Goal: Task Accomplishment & Management: Manage account settings

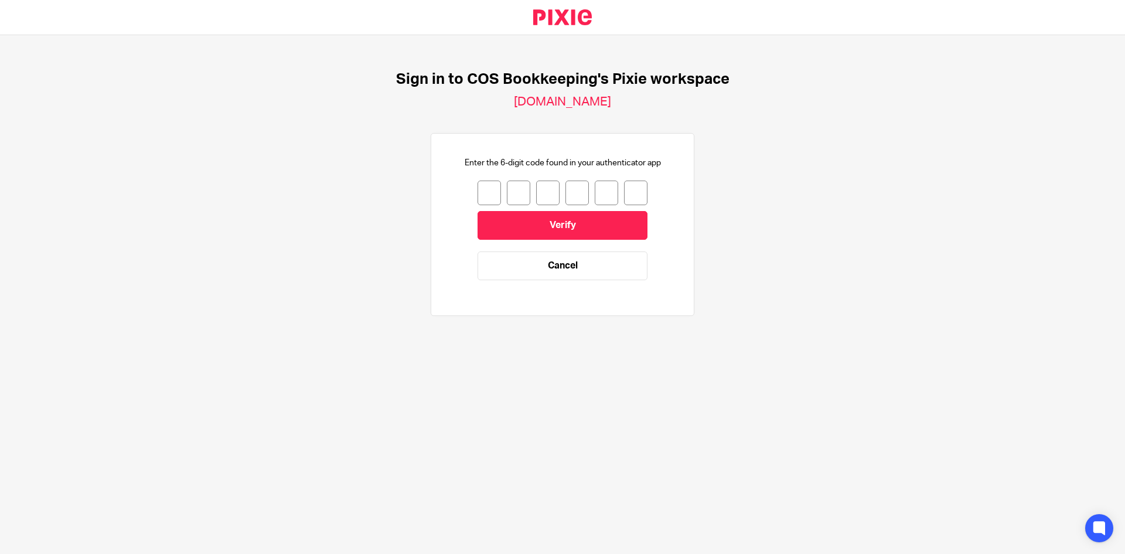
click at [487, 197] on input "number" at bounding box center [489, 193] width 23 height 25
type input "0"
type input "3"
type input "0"
type input "4"
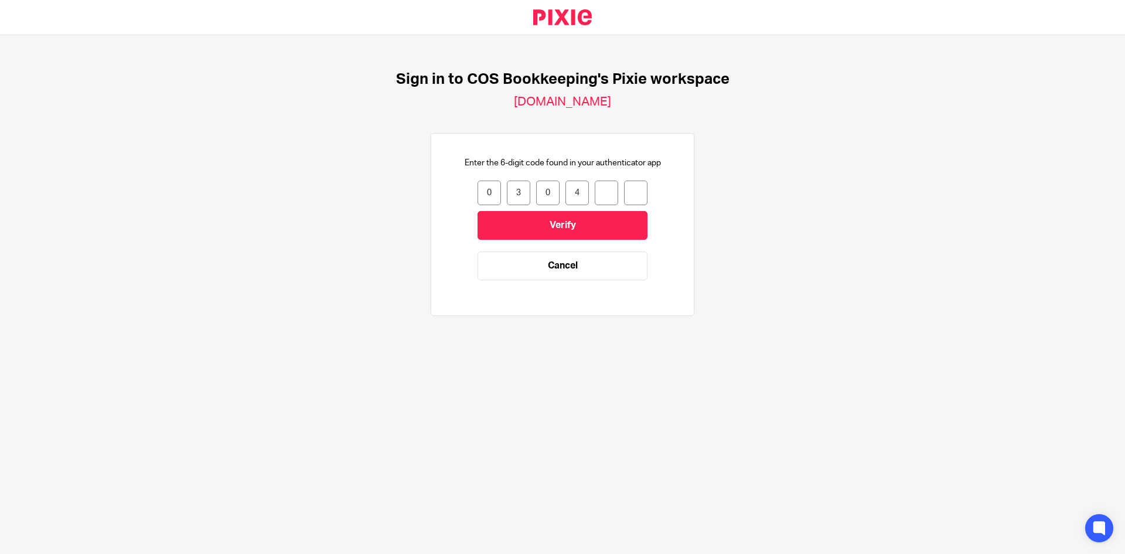
type input "8"
type input "1"
click at [537, 223] on input "Verify" at bounding box center [563, 225] width 170 height 29
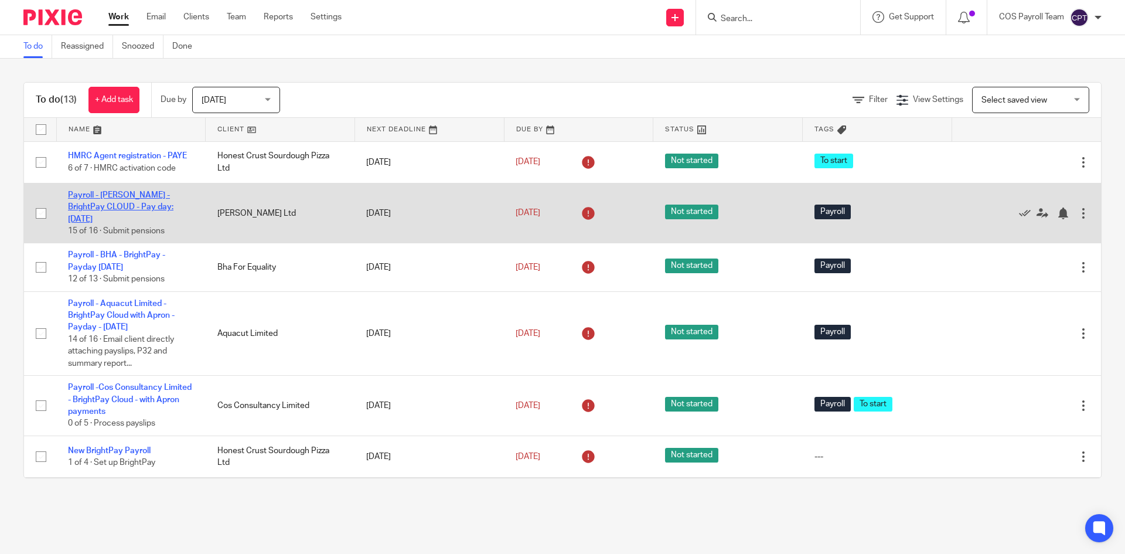
click at [127, 207] on link "Payroll - [PERSON_NAME] - BrightPay CLOUD - Pay day: [DATE]" at bounding box center [120, 207] width 105 height 32
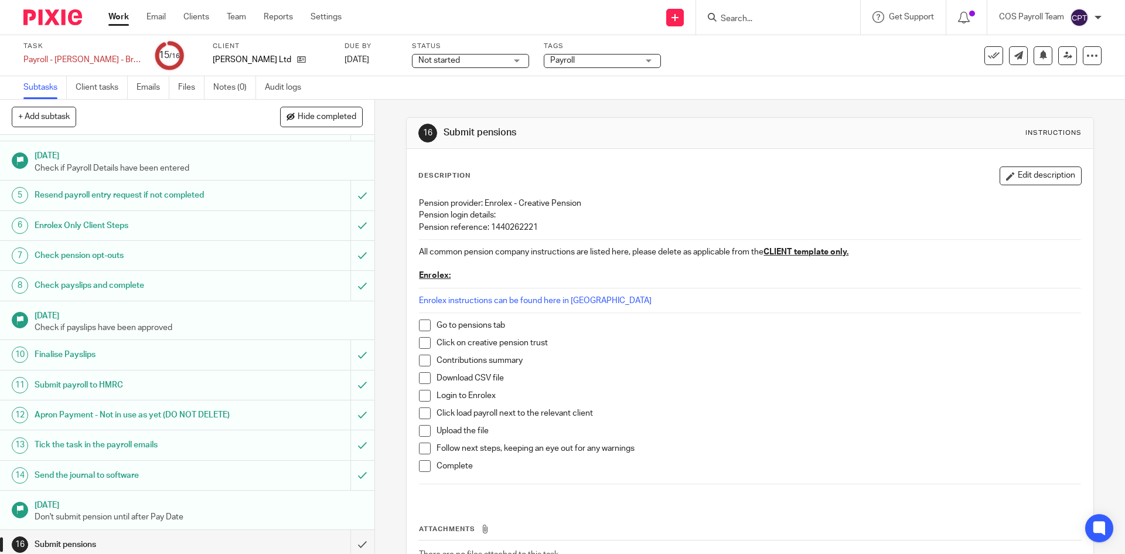
scroll to position [111, 0]
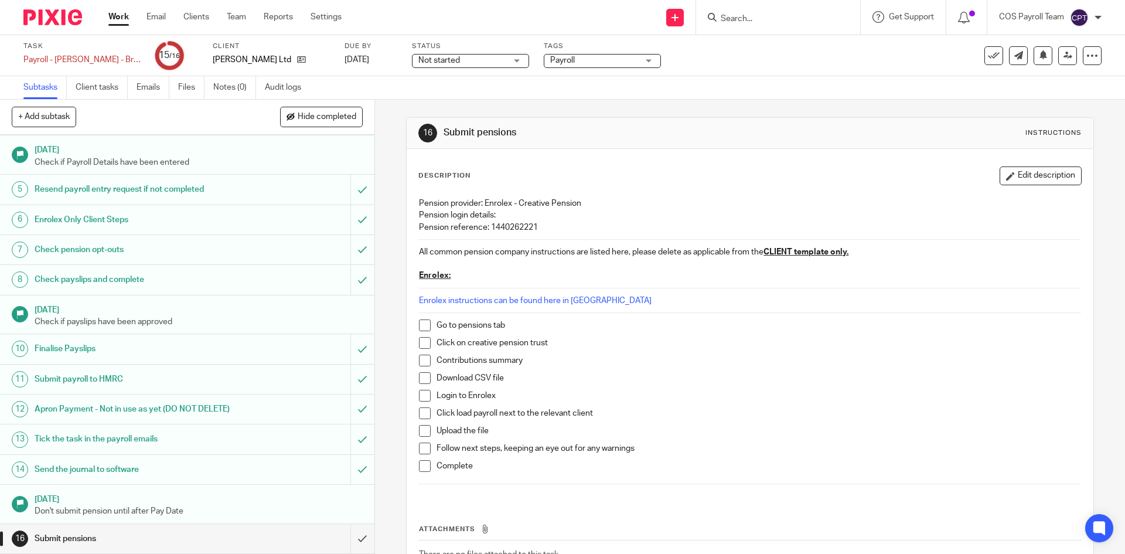
drag, startPoint x: 422, startPoint y: 325, endPoint x: 414, endPoint y: 345, distance: 21.0
click at [421, 325] on span at bounding box center [425, 325] width 12 height 12
click at [420, 345] on span at bounding box center [425, 343] width 12 height 12
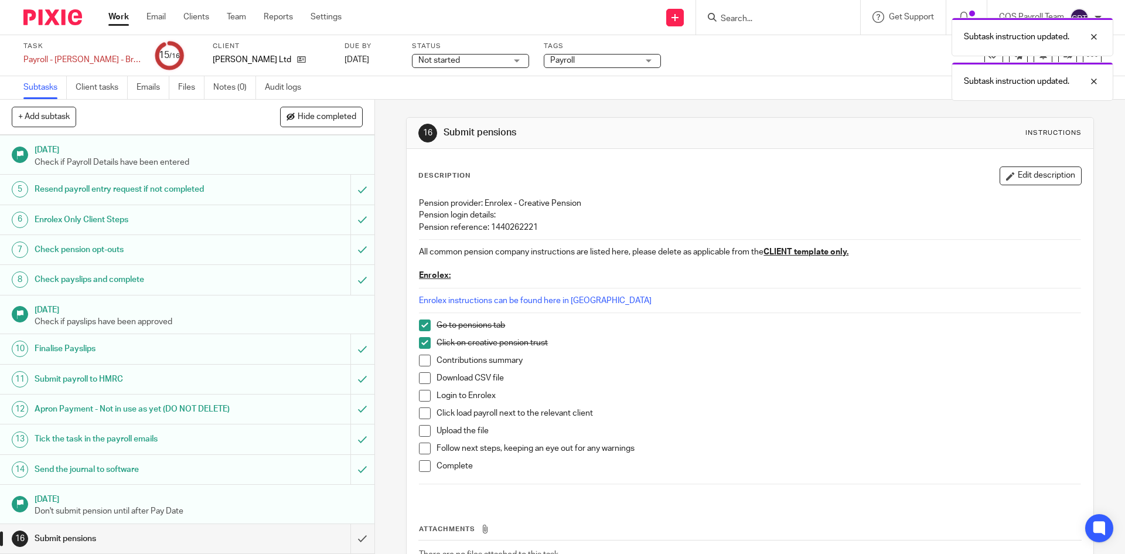
click at [421, 362] on span at bounding box center [425, 361] width 12 height 12
click at [424, 379] on span at bounding box center [425, 378] width 12 height 12
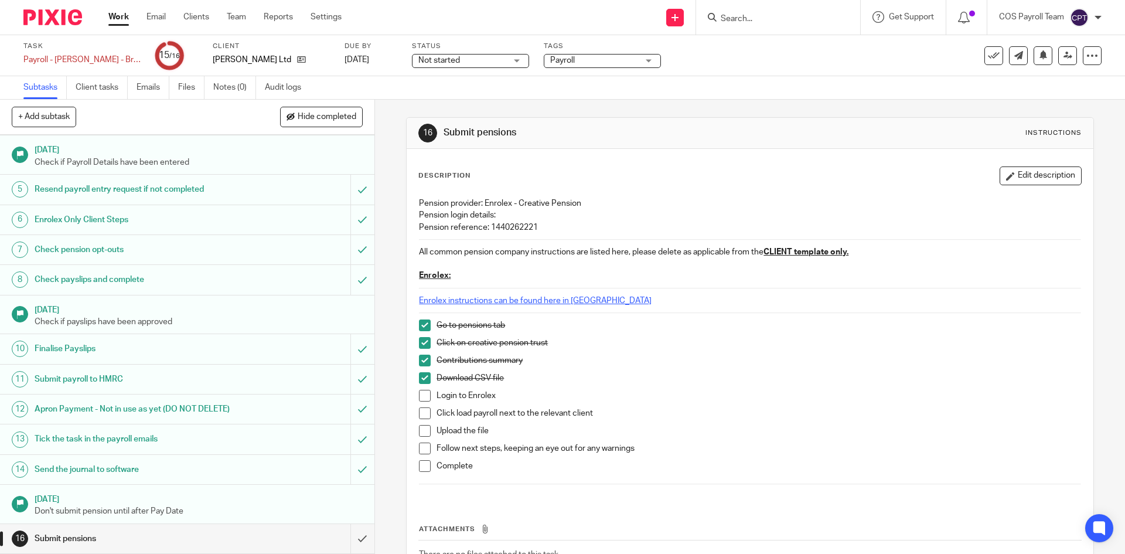
click at [568, 302] on link "Enrolex instructions can be found here in Capsule" at bounding box center [535, 301] width 233 height 8
click at [420, 395] on span at bounding box center [425, 396] width 12 height 12
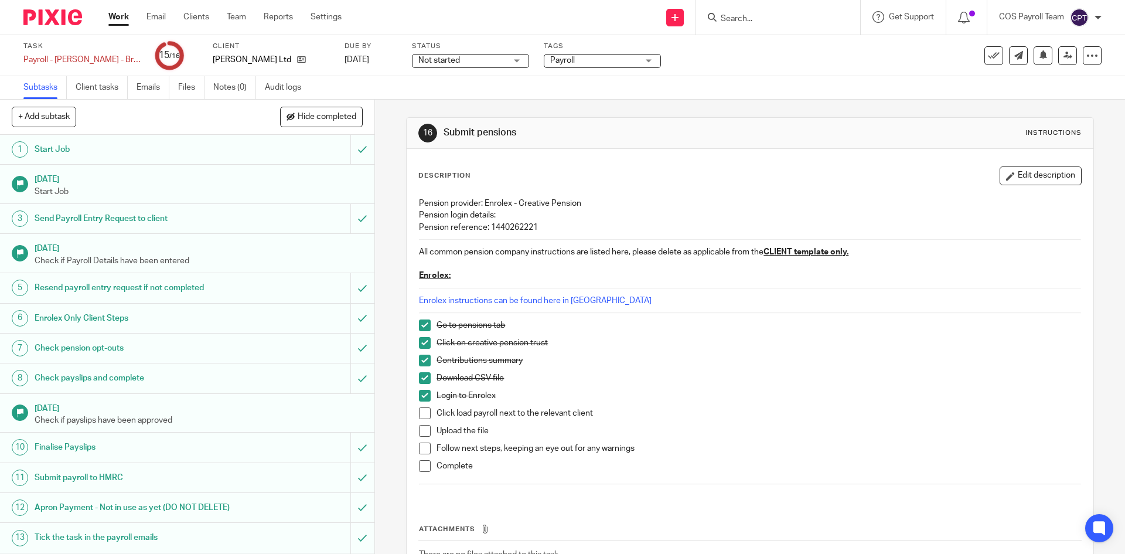
click at [421, 412] on span at bounding box center [425, 413] width 12 height 12
click at [427, 430] on span at bounding box center [425, 431] width 12 height 12
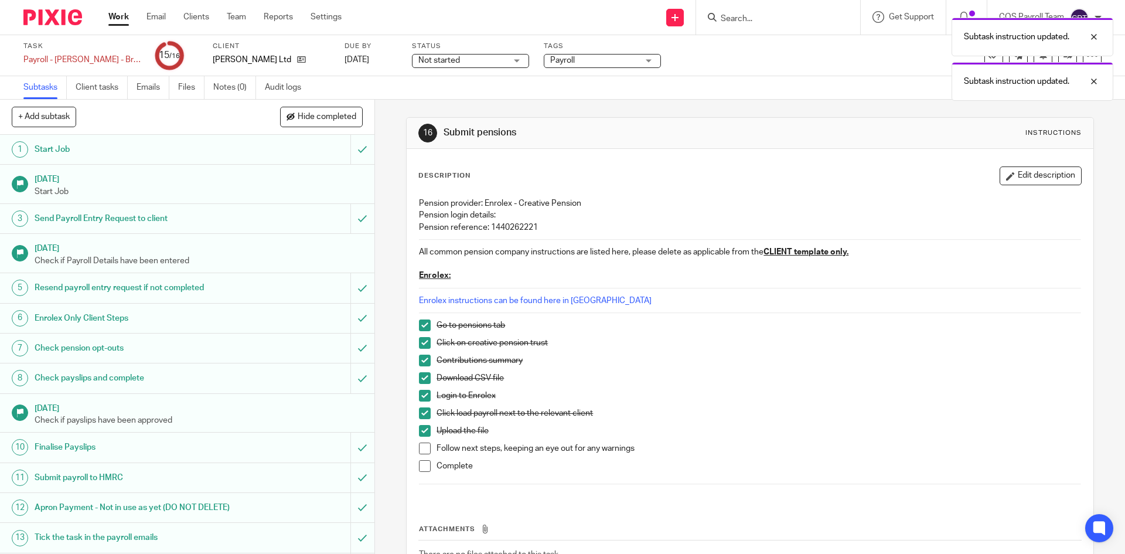
click at [423, 450] on span at bounding box center [425, 448] width 12 height 12
click at [423, 464] on span at bounding box center [425, 466] width 12 height 12
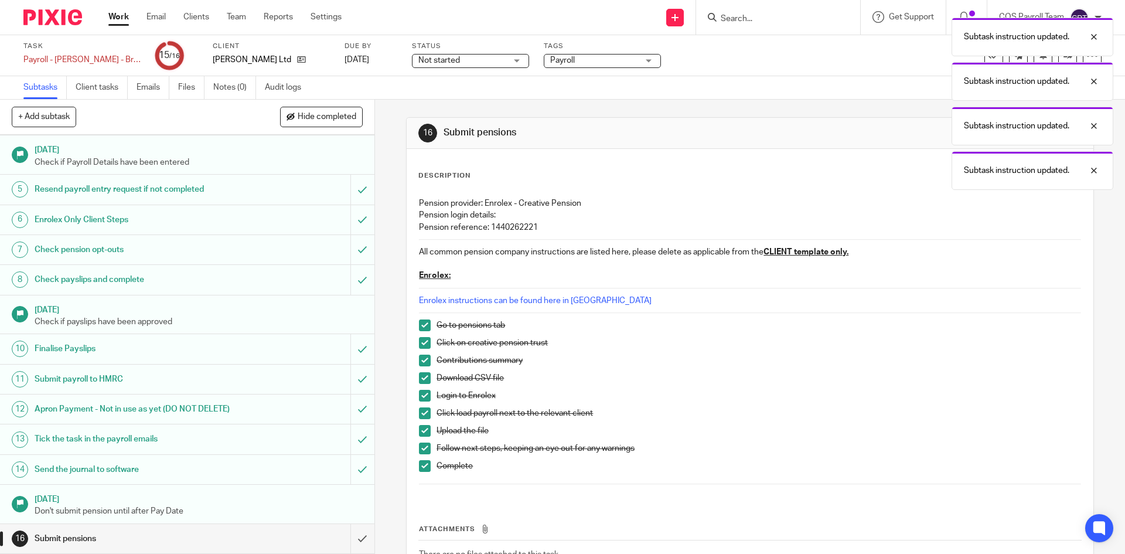
scroll to position [111, 0]
click at [350, 539] on input "submit" at bounding box center [187, 538] width 375 height 29
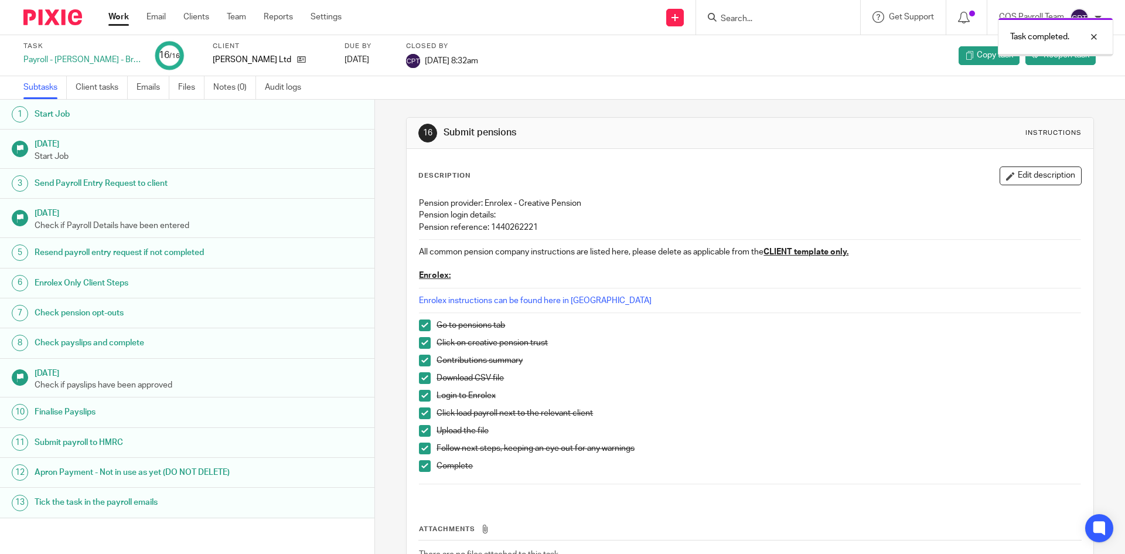
click at [116, 20] on link "Work" at bounding box center [118, 17] width 21 height 12
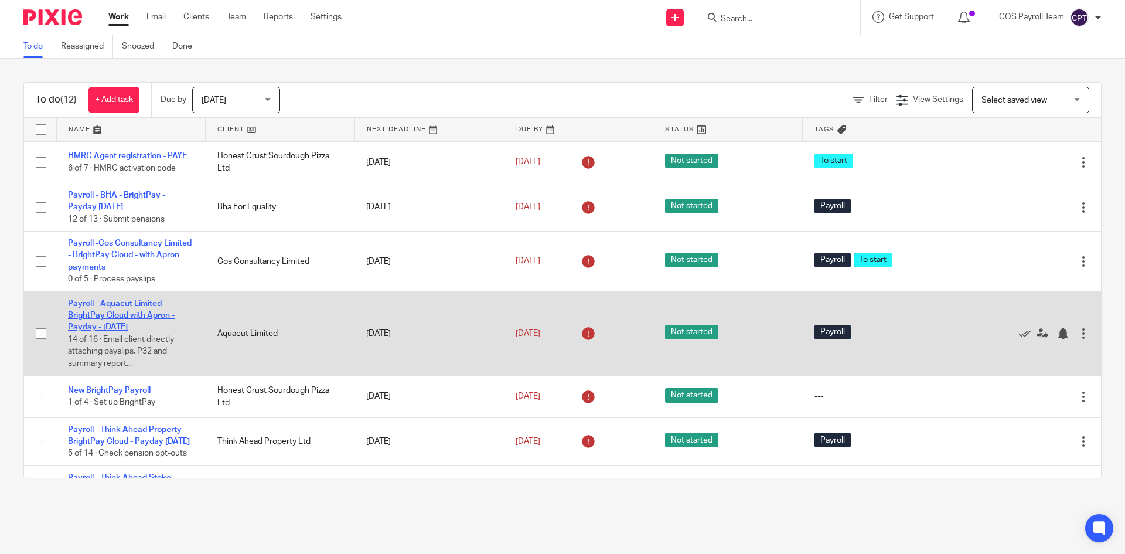
click at [104, 328] on link "Payroll - Aquacut Limited - BrightPay Cloud with Apron - Payday - [DATE]" at bounding box center [121, 315] width 107 height 32
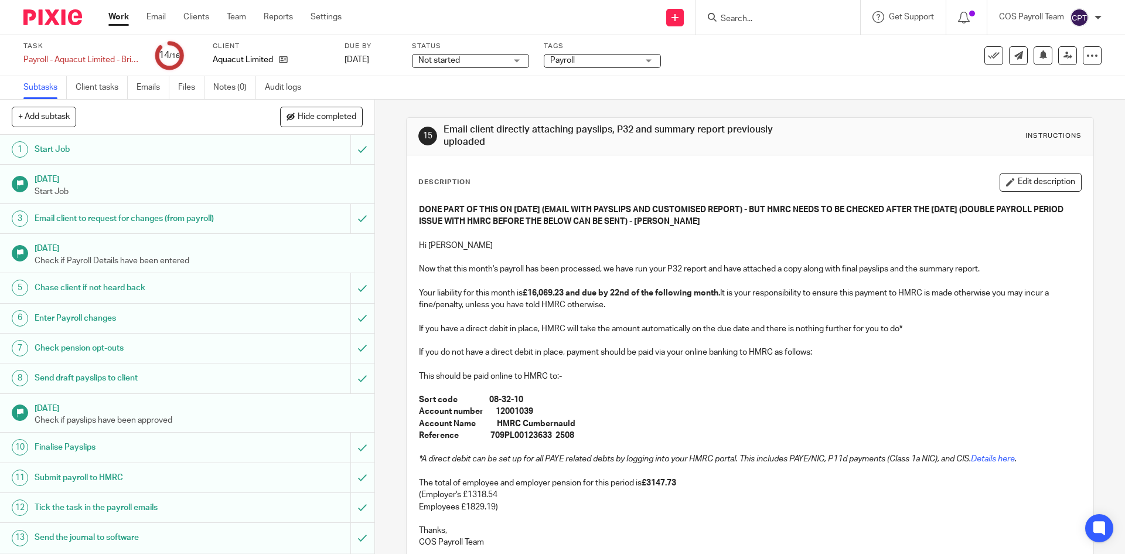
click at [118, 18] on link "Work" at bounding box center [118, 17] width 21 height 12
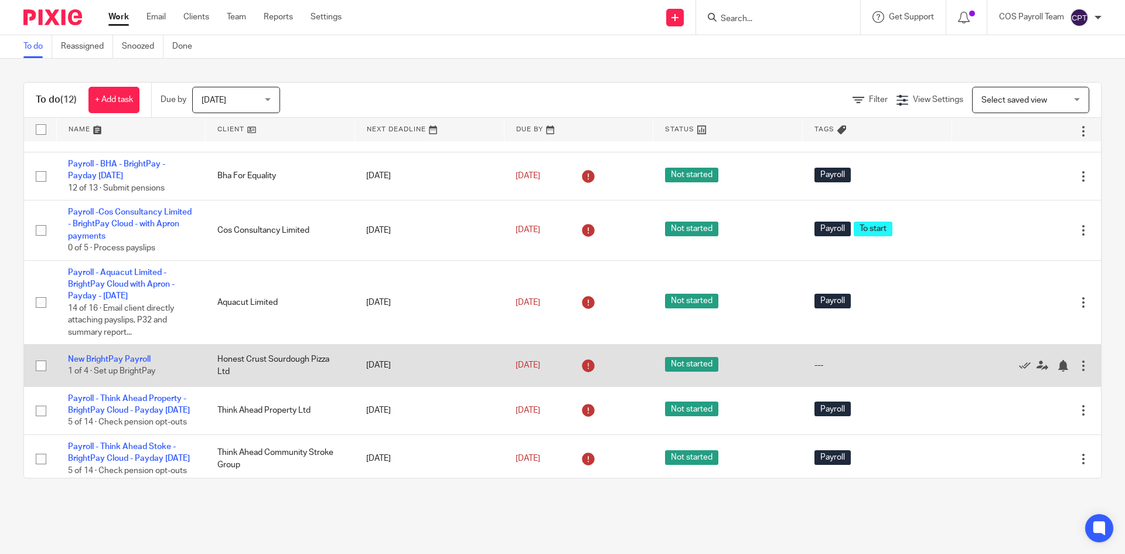
scroll to position [59, 0]
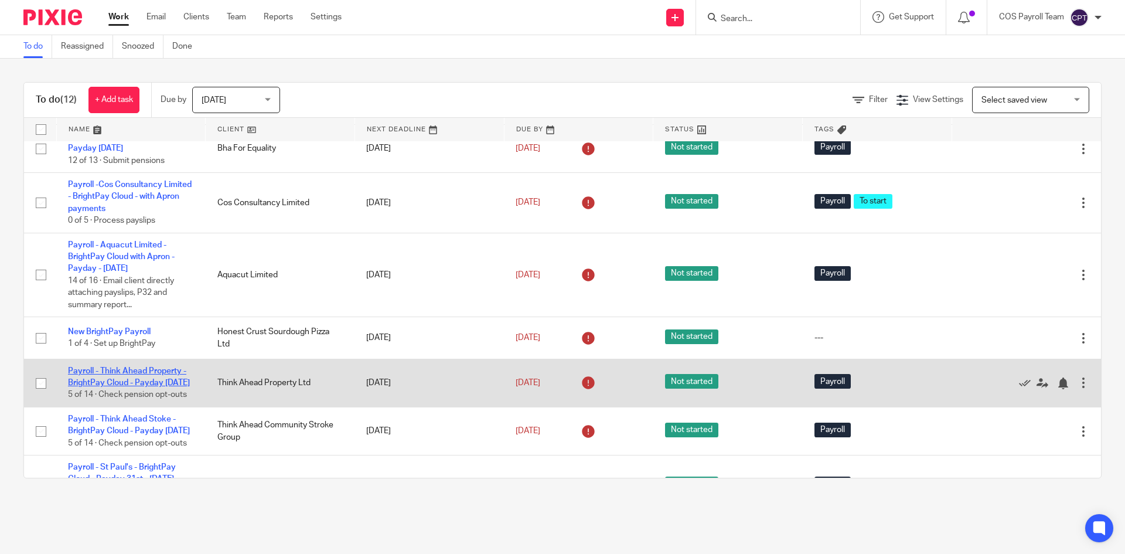
click at [124, 381] on link "Payroll - Think Ahead Property - BrightPay Cloud - Payday [DATE]" at bounding box center [129, 377] width 122 height 20
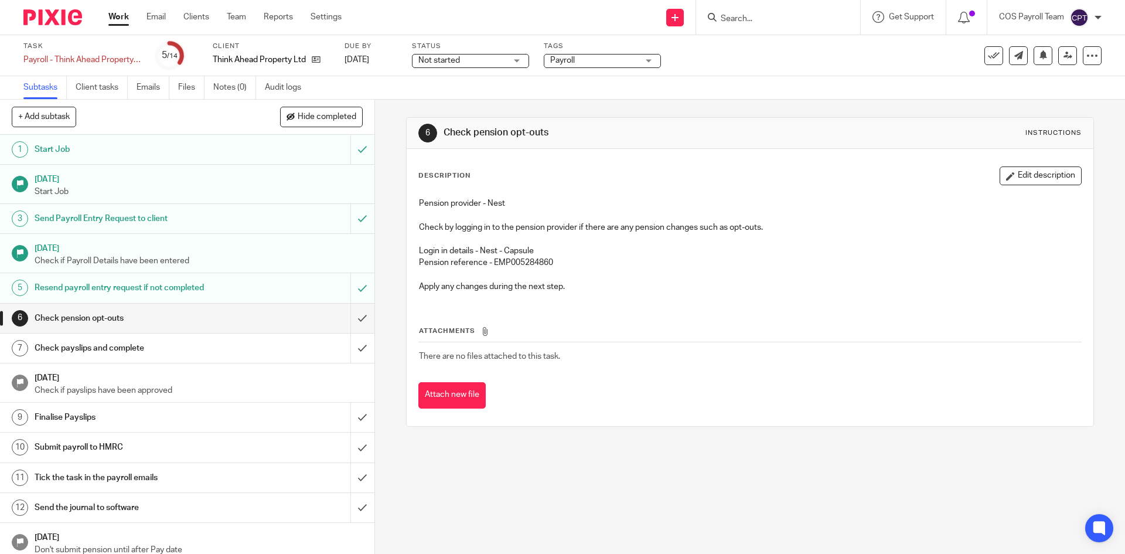
click at [122, 20] on link "Work" at bounding box center [118, 17] width 21 height 12
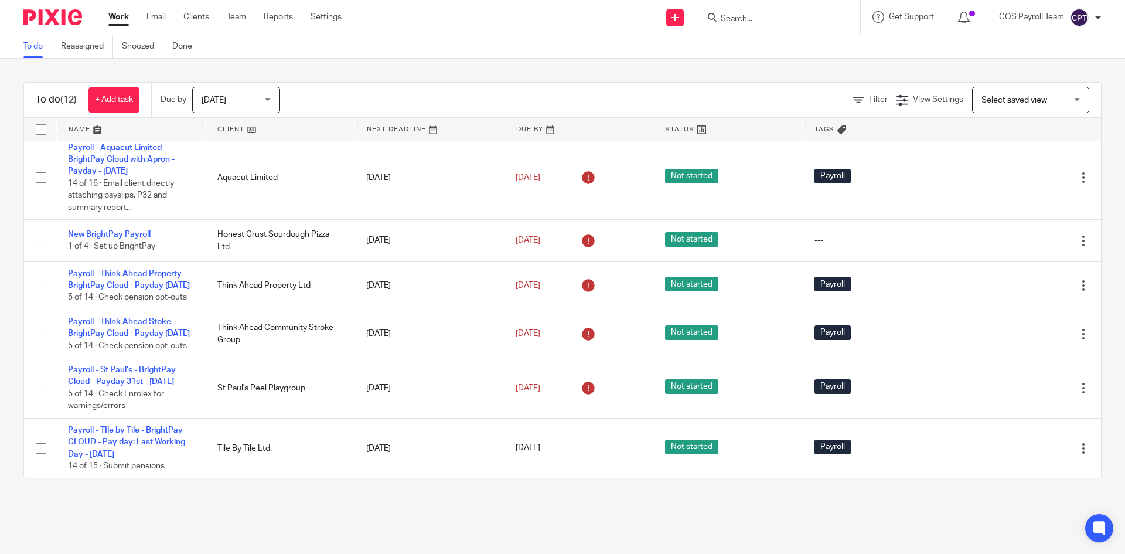
scroll to position [176, 0]
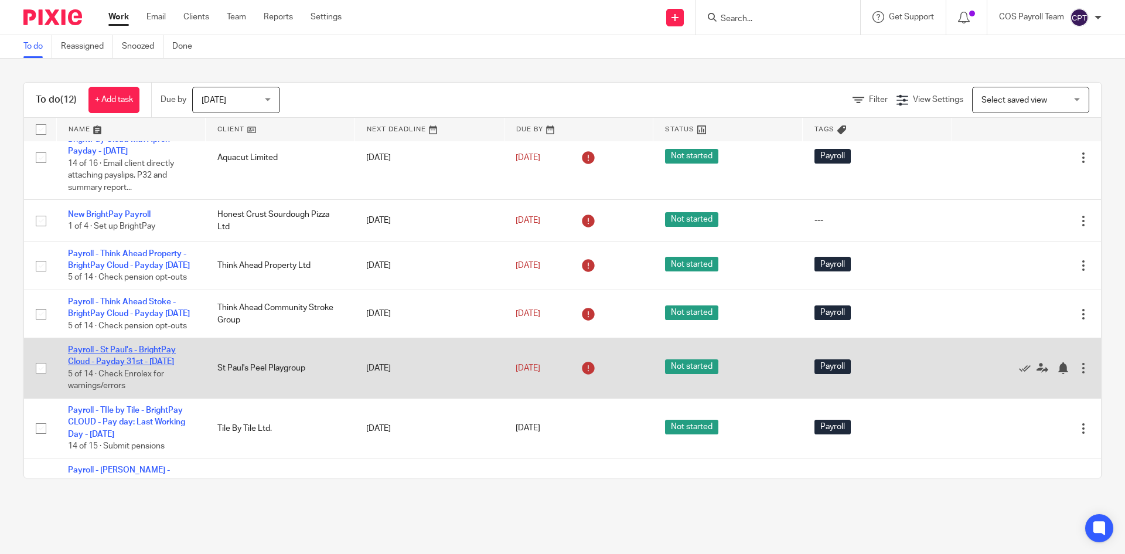
click at [108, 366] on link "Payroll - St Paul's - BrightPay Cloud - Payday 31st - [DATE]" at bounding box center [122, 356] width 108 height 20
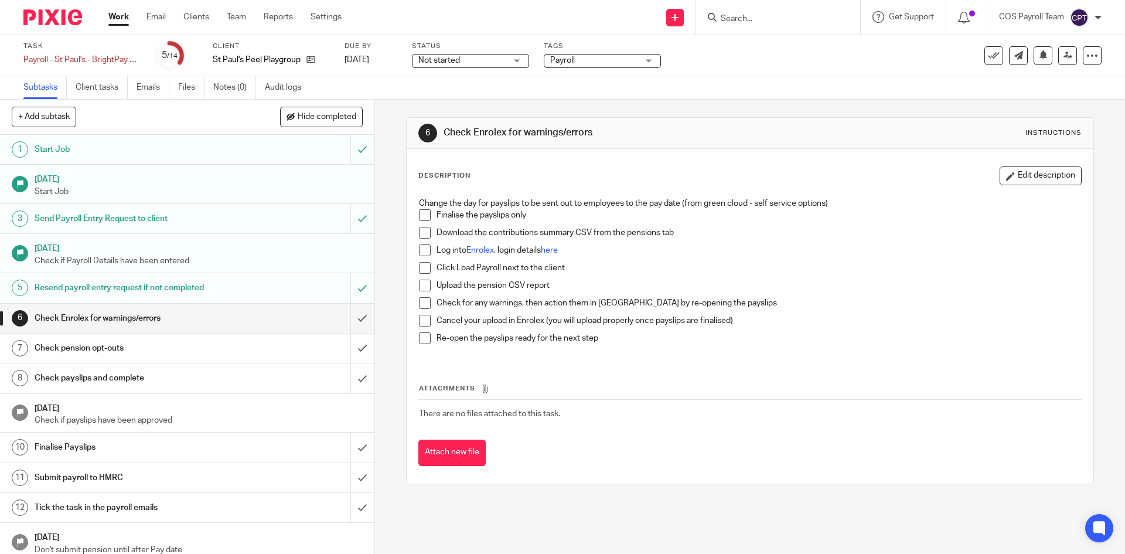
click at [114, 23] on link "Work" at bounding box center [118, 17] width 21 height 12
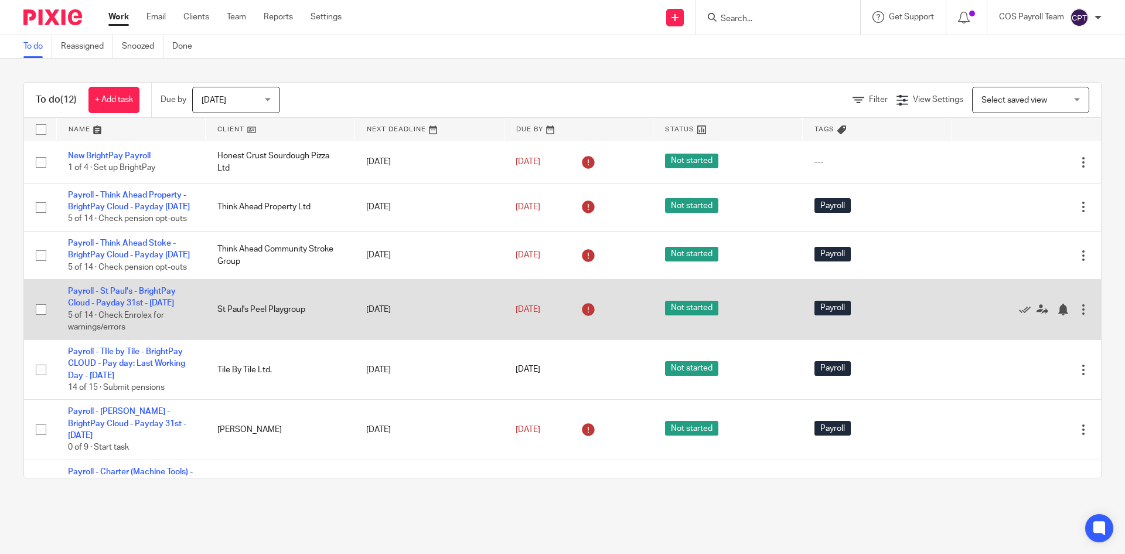
scroll to position [293, 0]
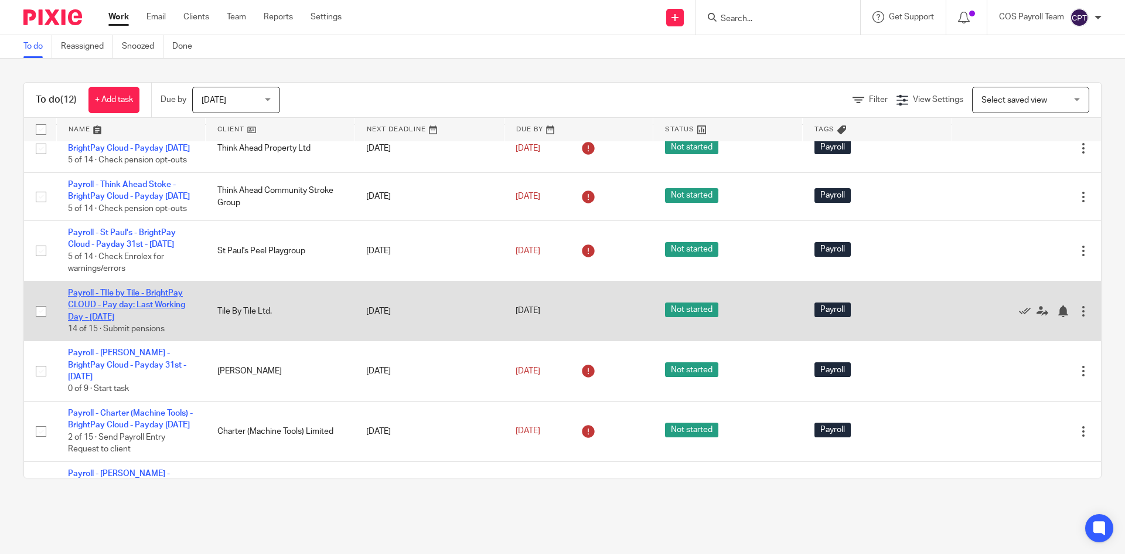
click at [122, 321] on link "Payroll - TIle by Tile - BrightPay CLOUD - Pay day: Last Working Day - August 2…" at bounding box center [126, 305] width 117 height 32
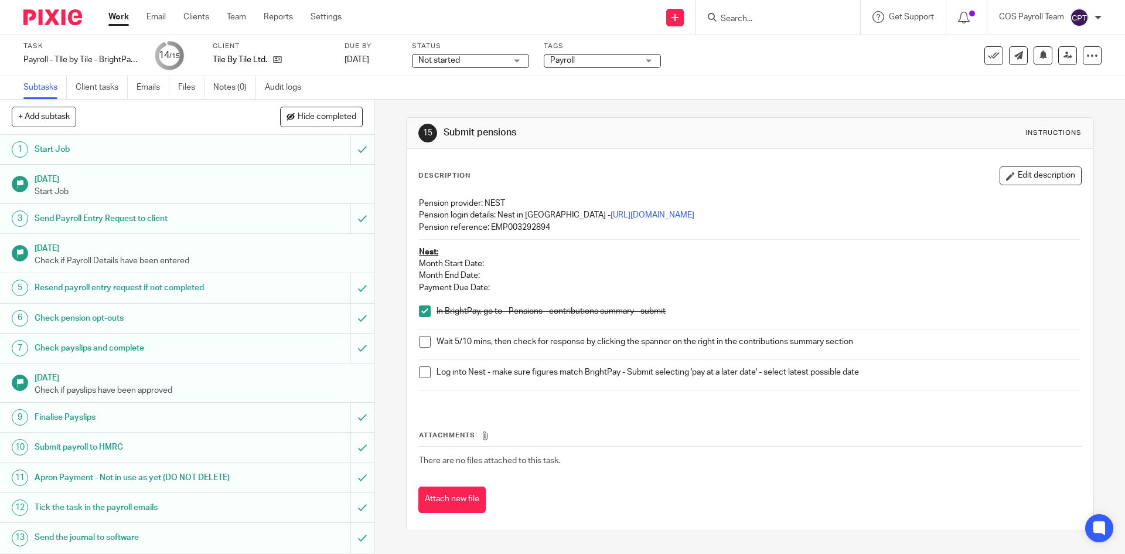
click at [117, 19] on link "Work" at bounding box center [118, 17] width 21 height 12
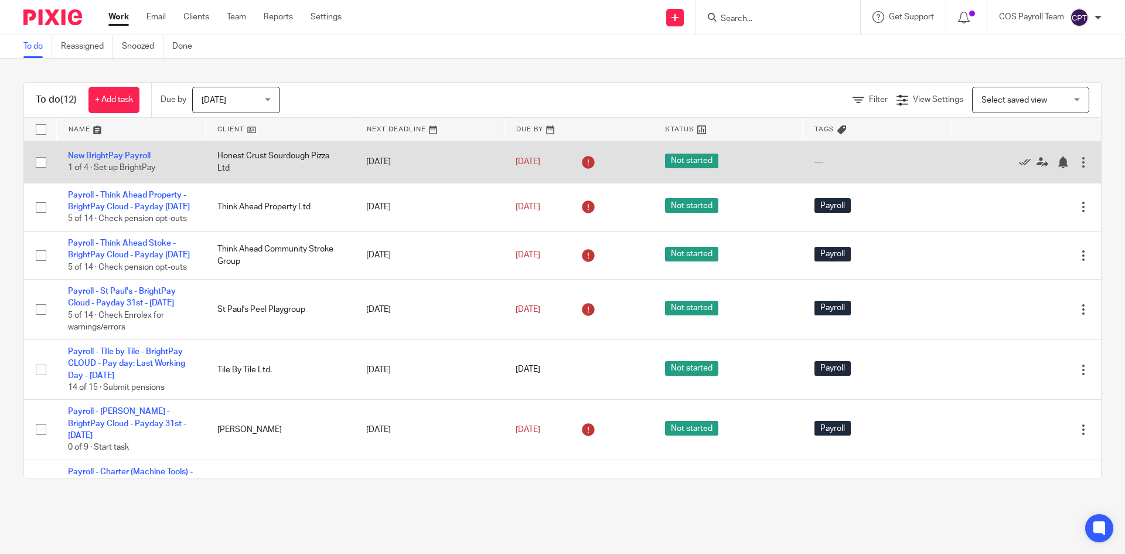
scroll to position [293, 0]
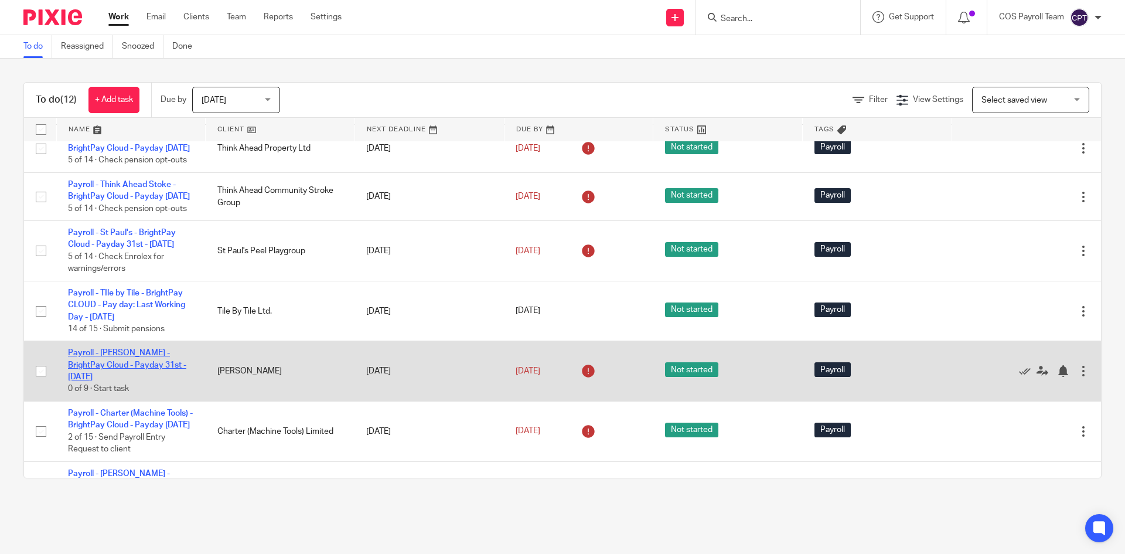
click at [140, 381] on link "Payroll - [PERSON_NAME] - BrightPay Cloud - Payday 31st - [DATE]" at bounding box center [127, 365] width 118 height 32
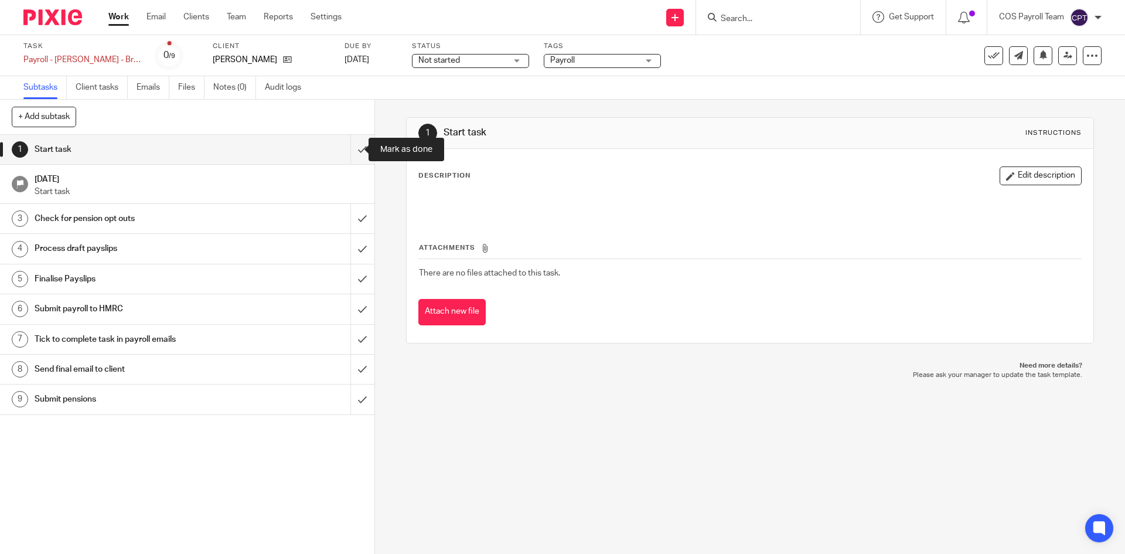
drag, startPoint x: 349, startPoint y: 149, endPoint x: 364, endPoint y: 201, distance: 54.3
click at [349, 149] on input "submit" at bounding box center [187, 149] width 375 height 29
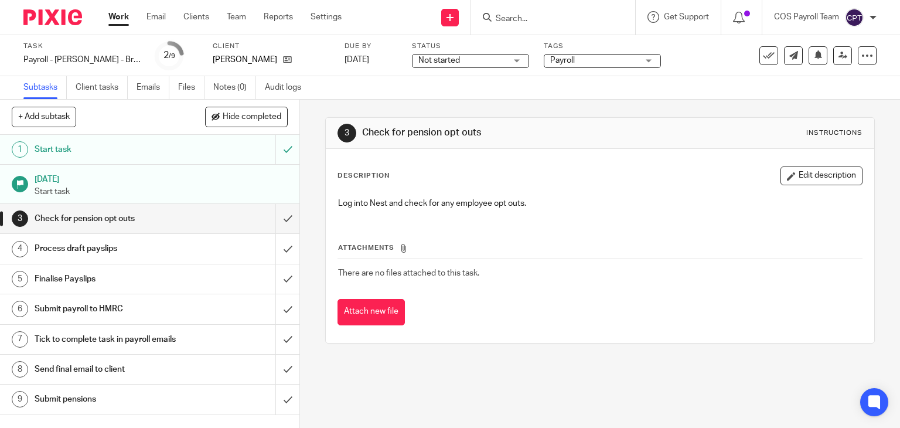
click at [121, 22] on link "Work" at bounding box center [118, 17] width 21 height 12
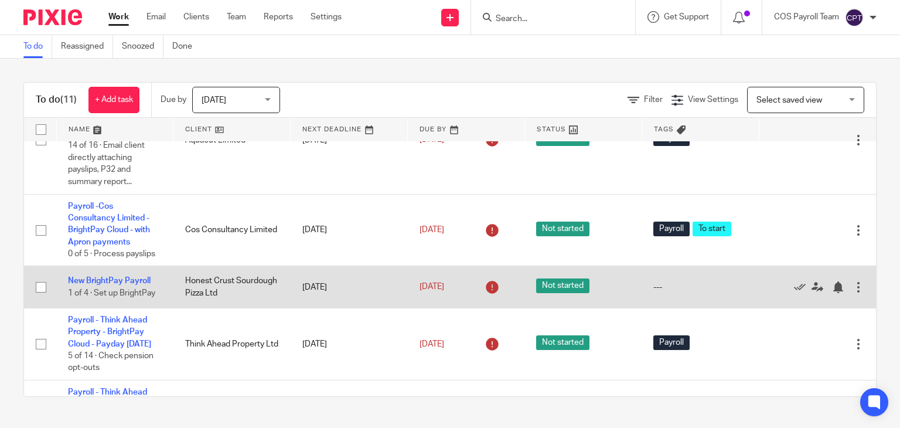
scroll to position [234, 0]
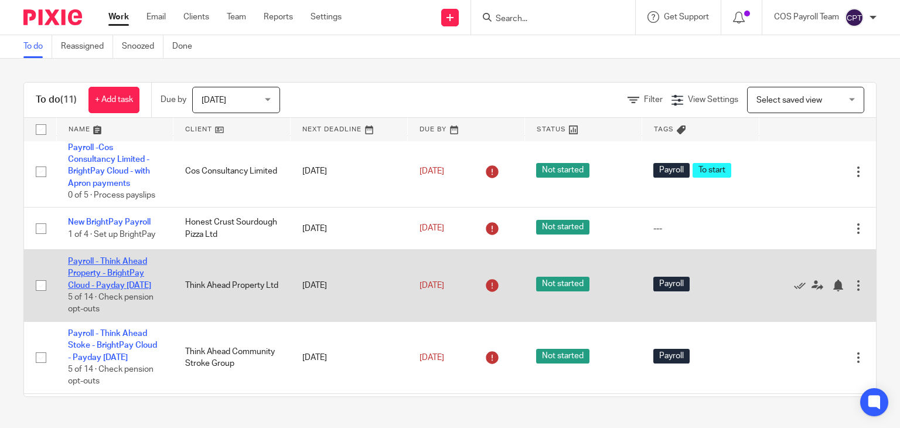
click at [104, 290] on link "Payroll - Think Ahead Property - BrightPay Cloud - Payday 25th - September 2025" at bounding box center [109, 273] width 83 height 32
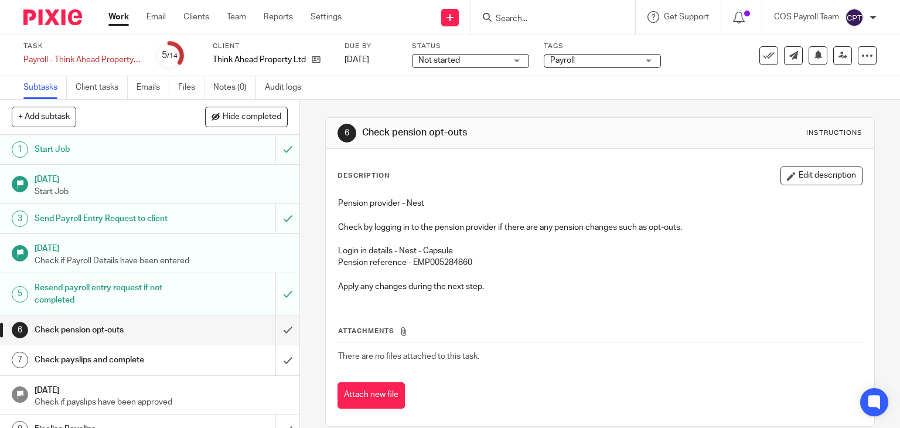
click at [118, 16] on link "Work" at bounding box center [118, 17] width 21 height 12
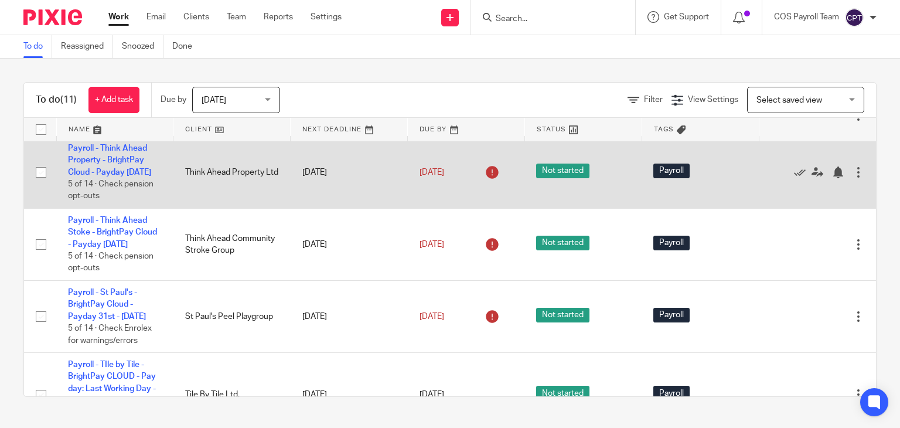
scroll to position [352, 0]
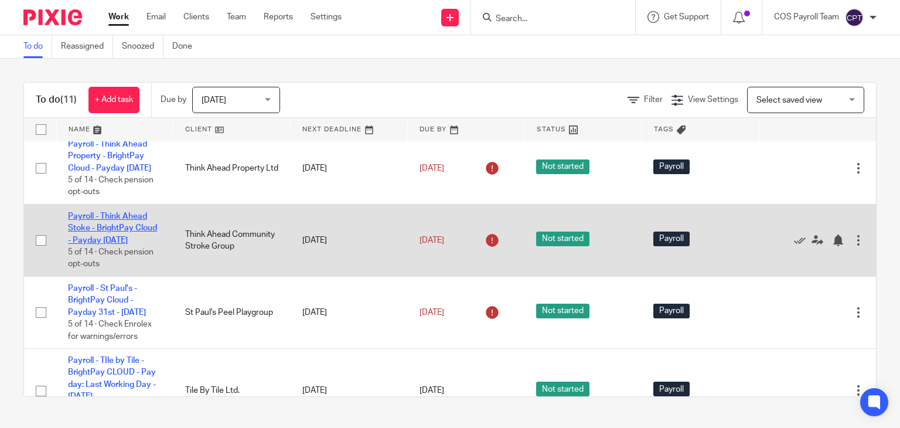
click at [109, 244] on link "Payroll - Think Ahead Stoke - BrightPay Cloud - Payday [DATE]" at bounding box center [112, 228] width 89 height 32
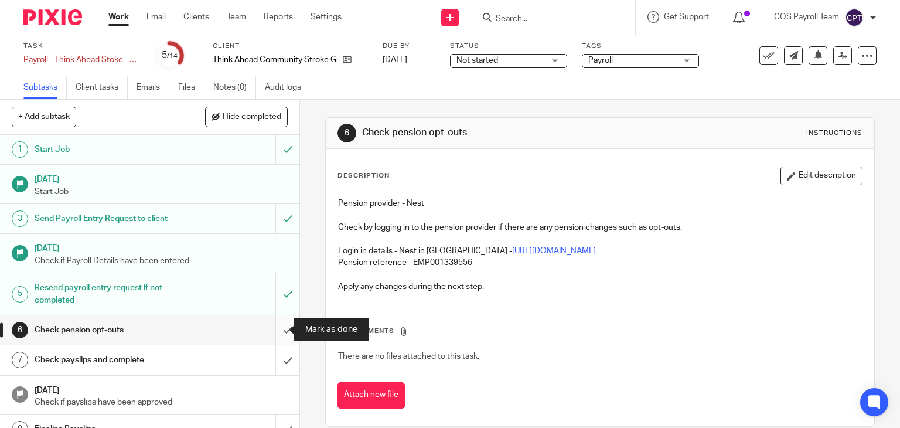
click at [273, 326] on input "submit" at bounding box center [149, 329] width 299 height 29
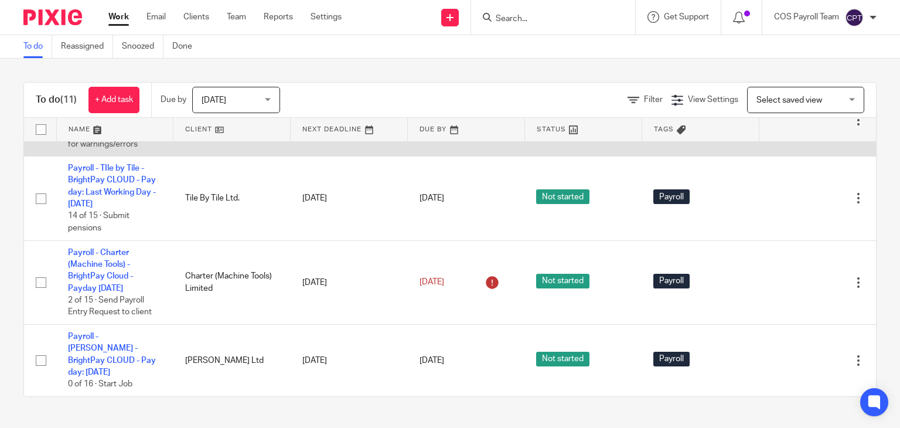
scroll to position [619, 0]
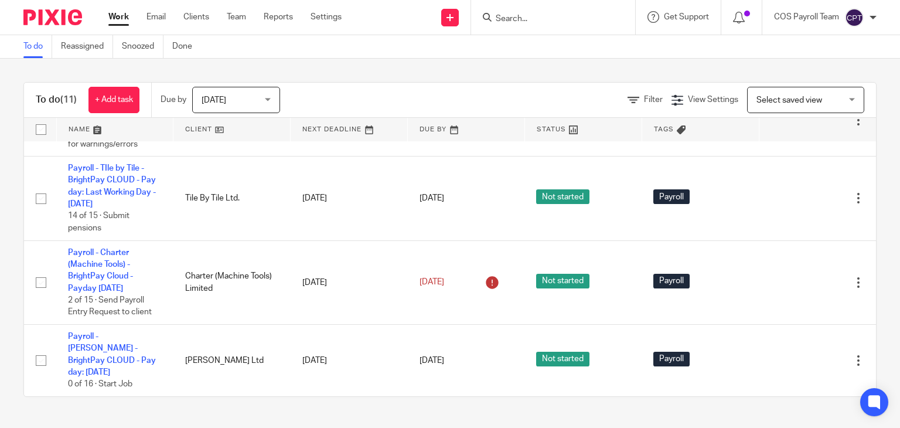
click at [270, 103] on div "Today Today" at bounding box center [236, 100] width 88 height 26
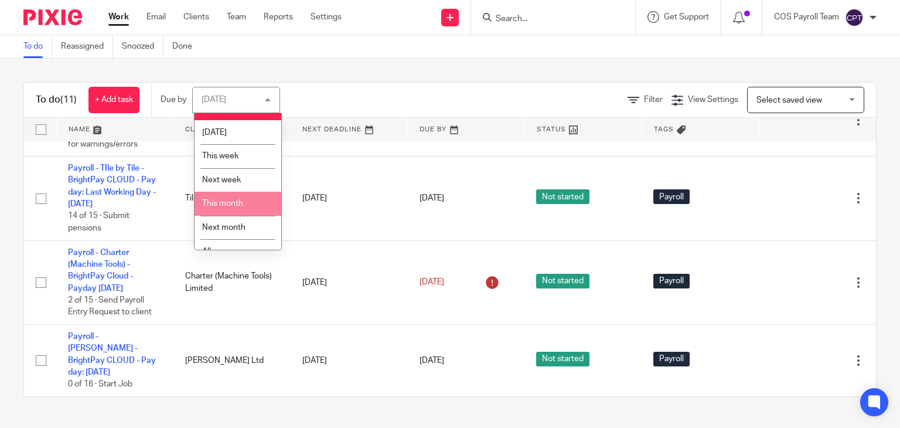
scroll to position [31, 0]
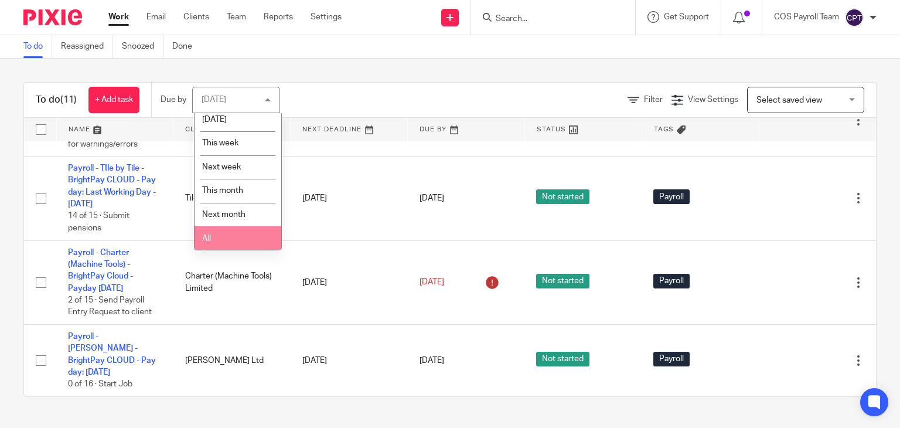
click at [218, 240] on li "All" at bounding box center [238, 238] width 87 height 24
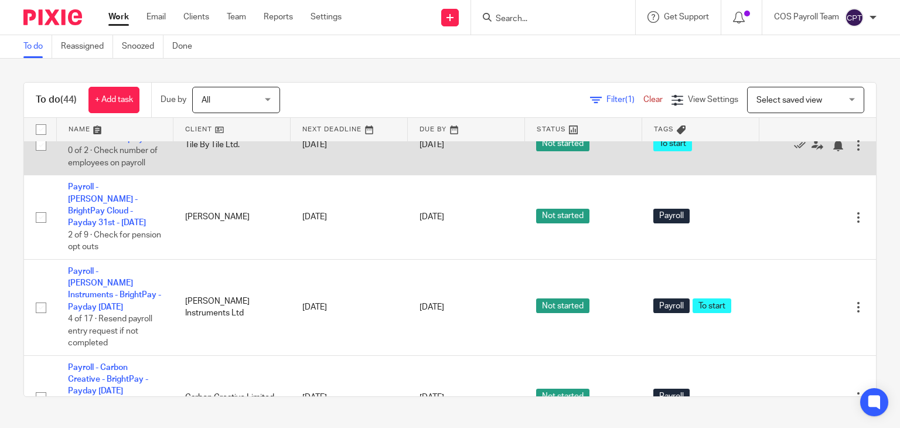
scroll to position [762, 0]
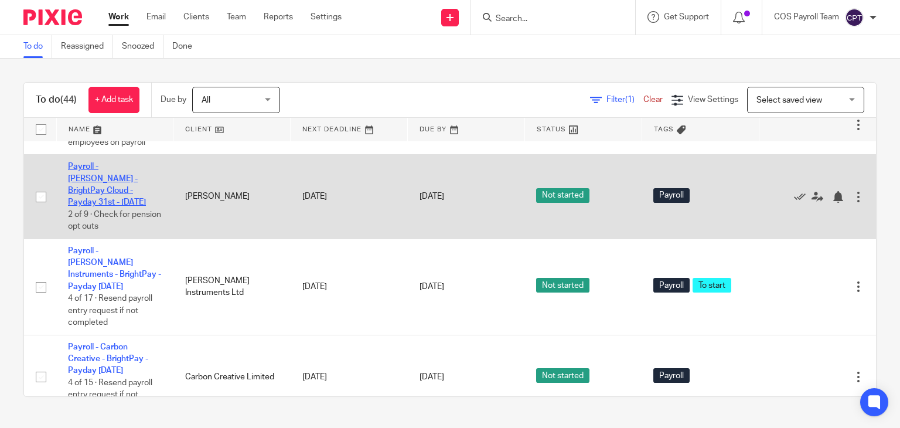
click at [103, 206] on link "Payroll - [PERSON_NAME] - BrightPay Cloud - Payday 31st - [DATE]" at bounding box center [107, 184] width 78 height 44
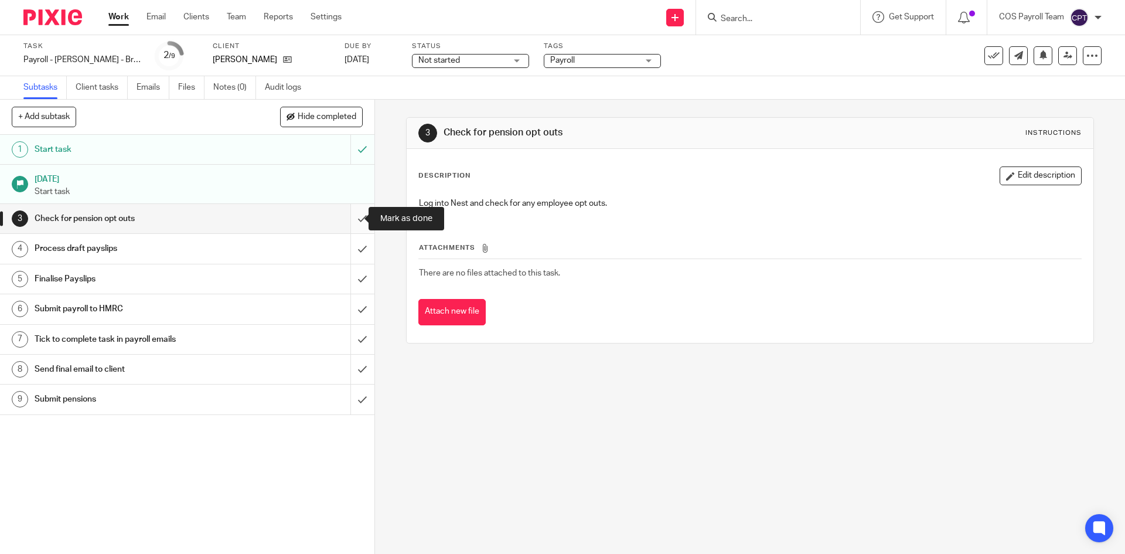
click at [348, 218] on input "submit" at bounding box center [187, 218] width 375 height 29
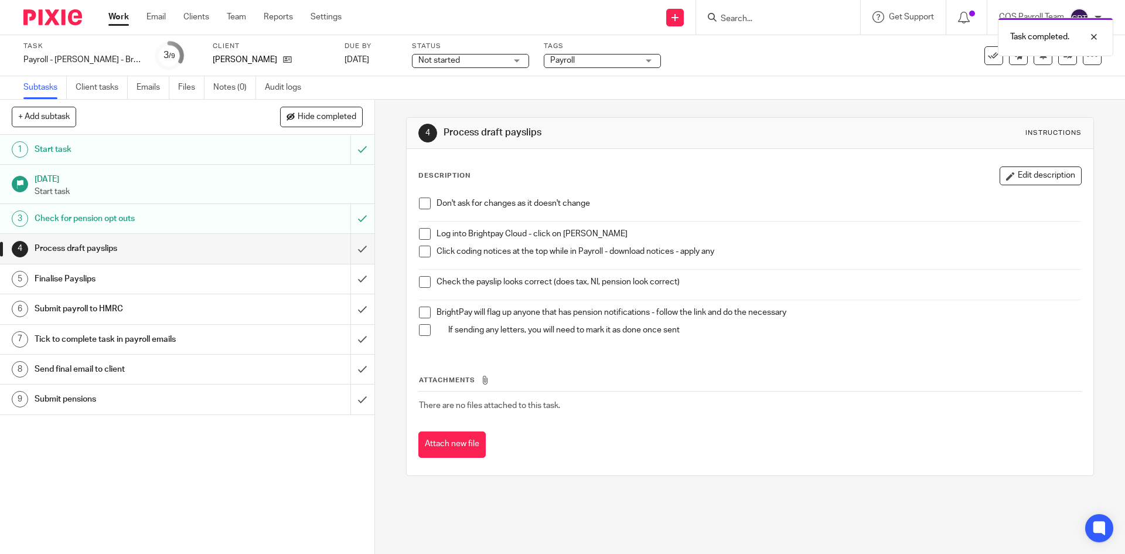
drag, startPoint x: 423, startPoint y: 202, endPoint x: 425, endPoint y: 208, distance: 6.6
click at [424, 203] on span at bounding box center [425, 204] width 12 height 12
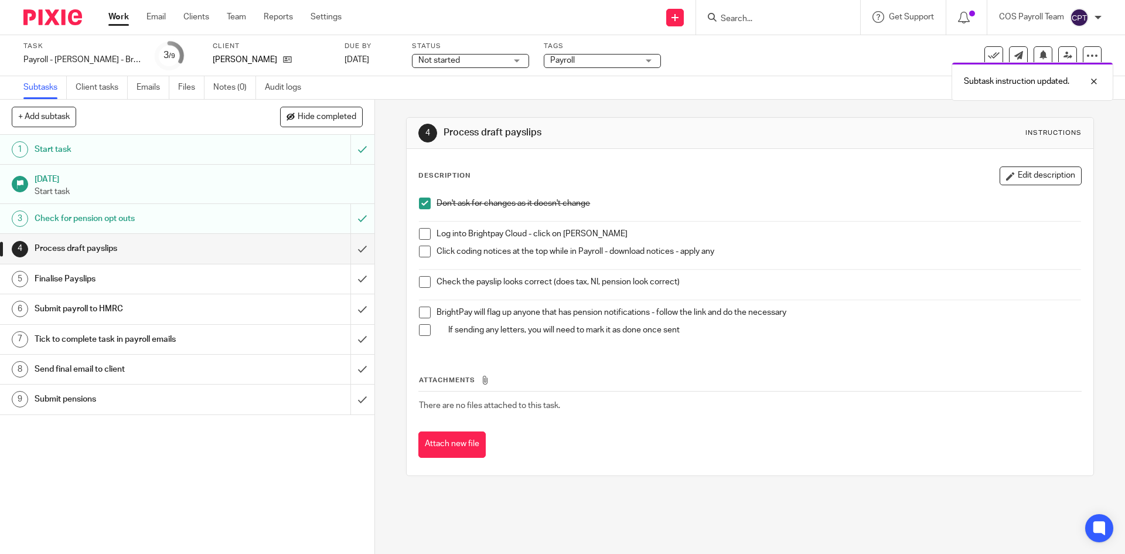
click at [420, 234] on span at bounding box center [425, 234] width 12 height 12
click at [424, 253] on span at bounding box center [425, 252] width 12 height 12
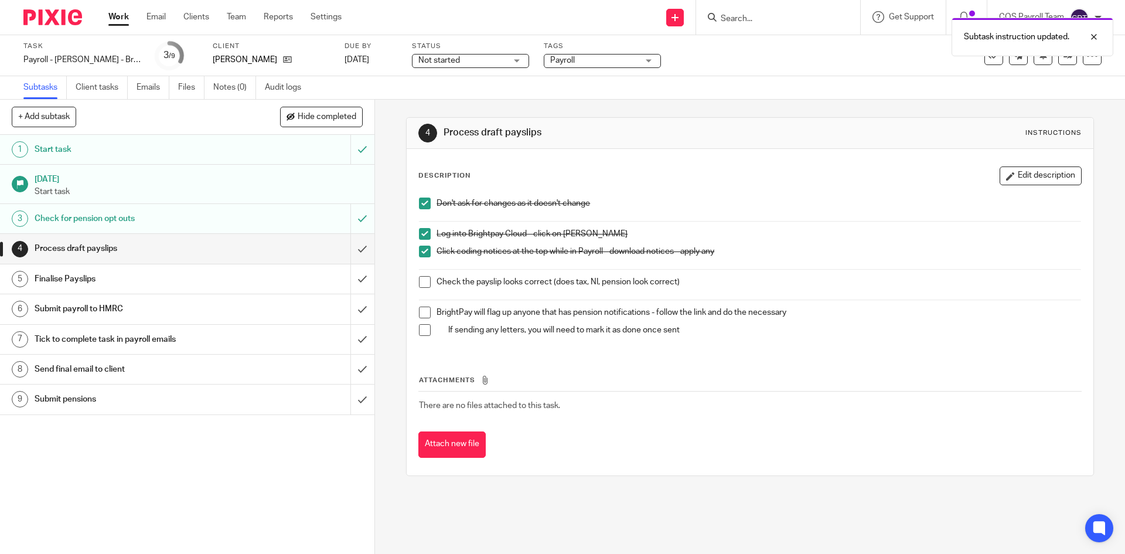
drag, startPoint x: 423, startPoint y: 282, endPoint x: 423, endPoint y: 295, distance: 13.5
click at [423, 282] on span at bounding box center [425, 282] width 12 height 12
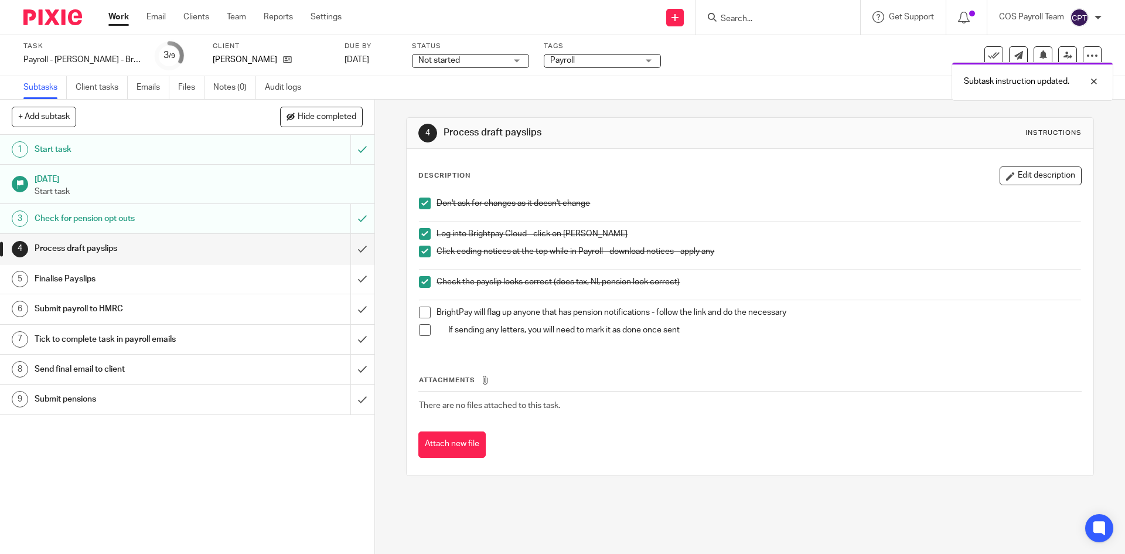
drag, startPoint x: 420, startPoint y: 313, endPoint x: 427, endPoint y: 331, distance: 18.7
click at [420, 314] on span at bounding box center [425, 313] width 12 height 12
click at [424, 329] on span at bounding box center [425, 330] width 12 height 12
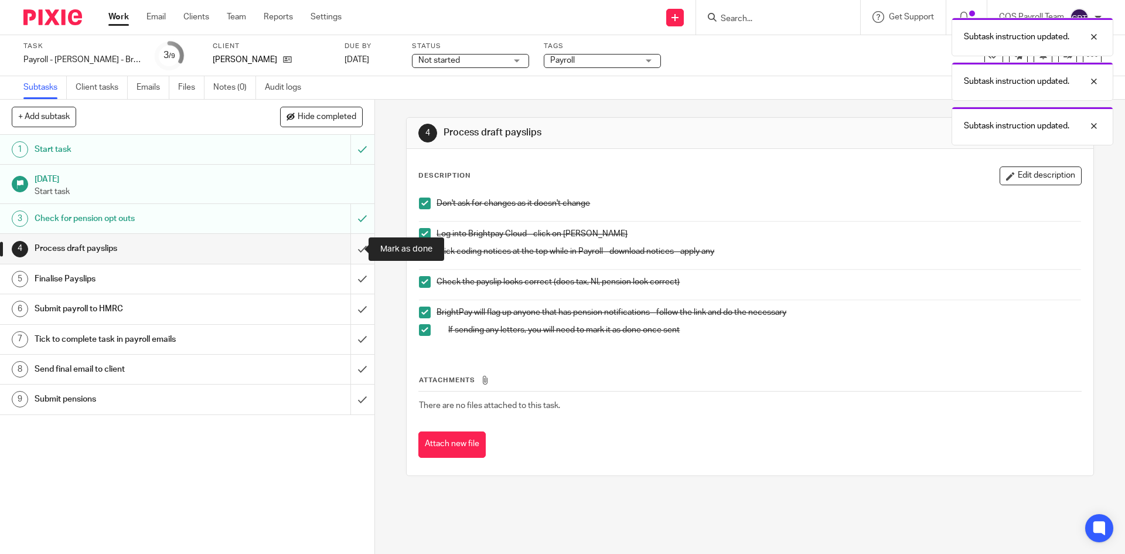
click at [350, 250] on input "submit" at bounding box center [187, 248] width 375 height 29
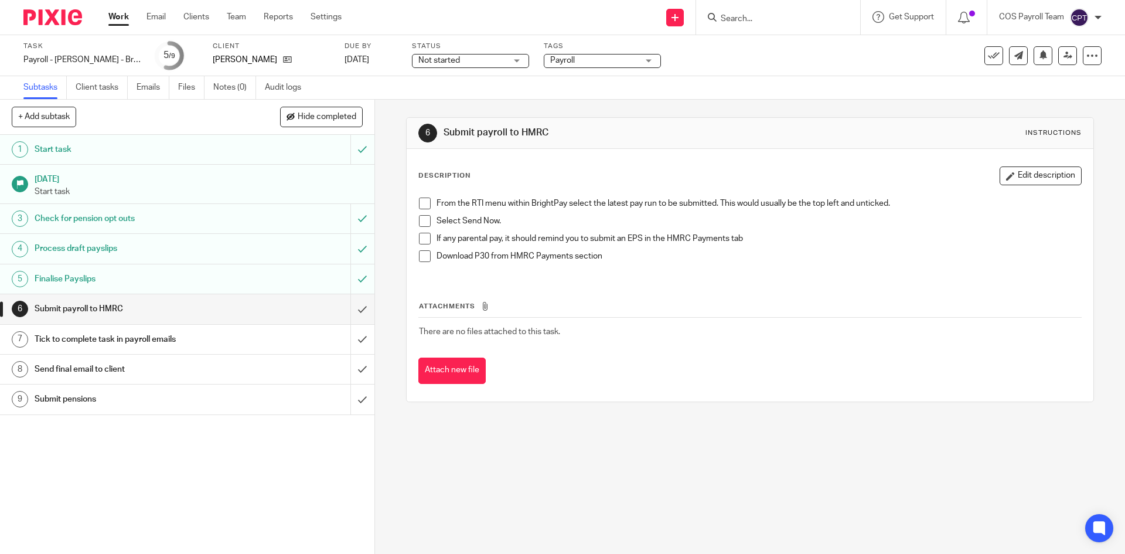
drag, startPoint x: 421, startPoint y: 203, endPoint x: 424, endPoint y: 224, distance: 21.4
click at [421, 203] on span at bounding box center [425, 204] width 12 height 12
click at [423, 221] on span at bounding box center [425, 221] width 12 height 12
click at [424, 236] on span at bounding box center [425, 239] width 12 height 12
click at [421, 254] on span at bounding box center [425, 256] width 12 height 12
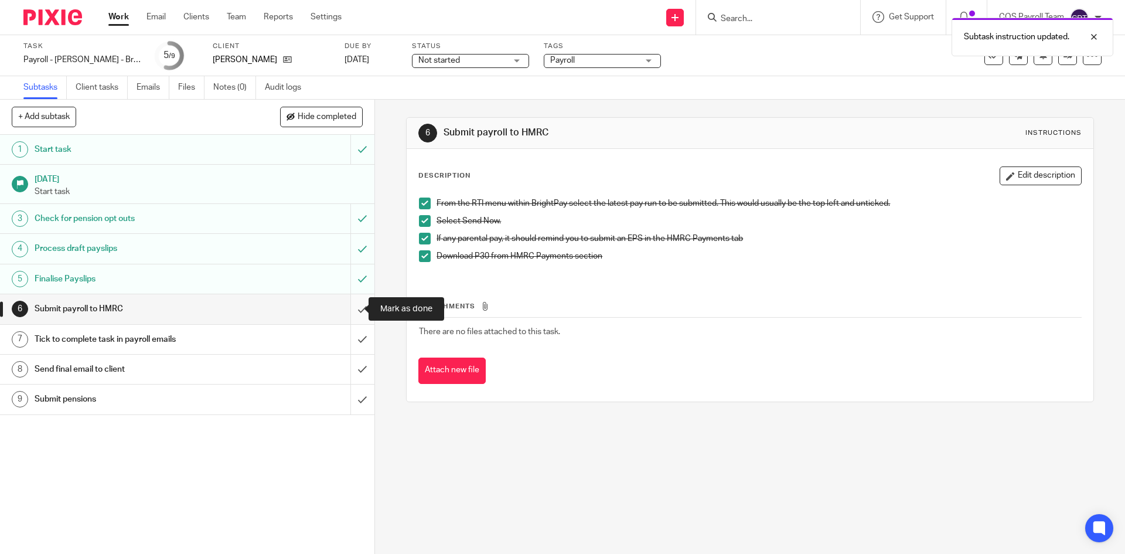
click at [349, 308] on input "submit" at bounding box center [187, 308] width 375 height 29
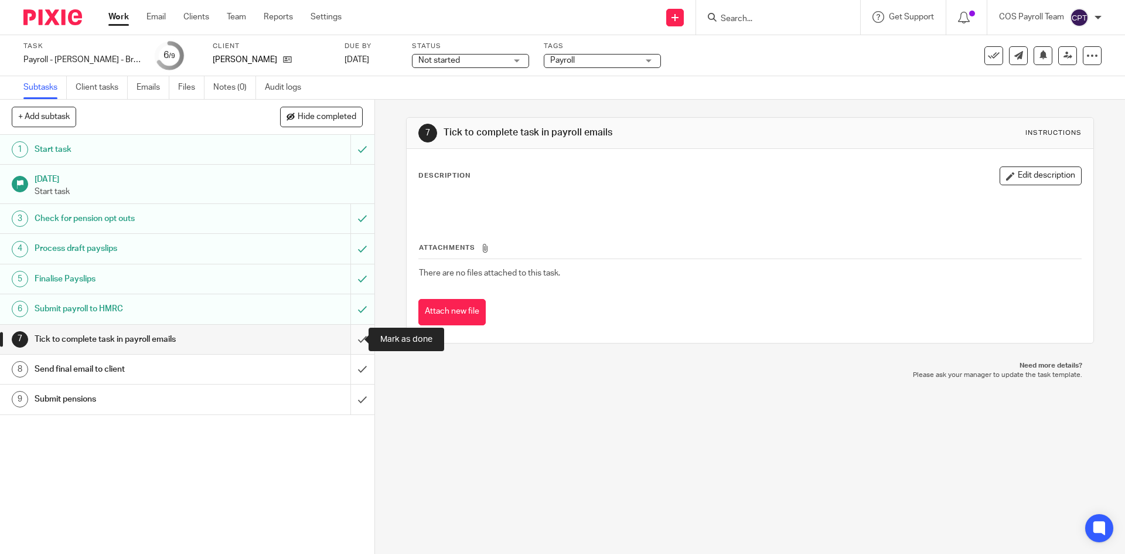
click at [346, 336] on input "submit" at bounding box center [187, 339] width 375 height 29
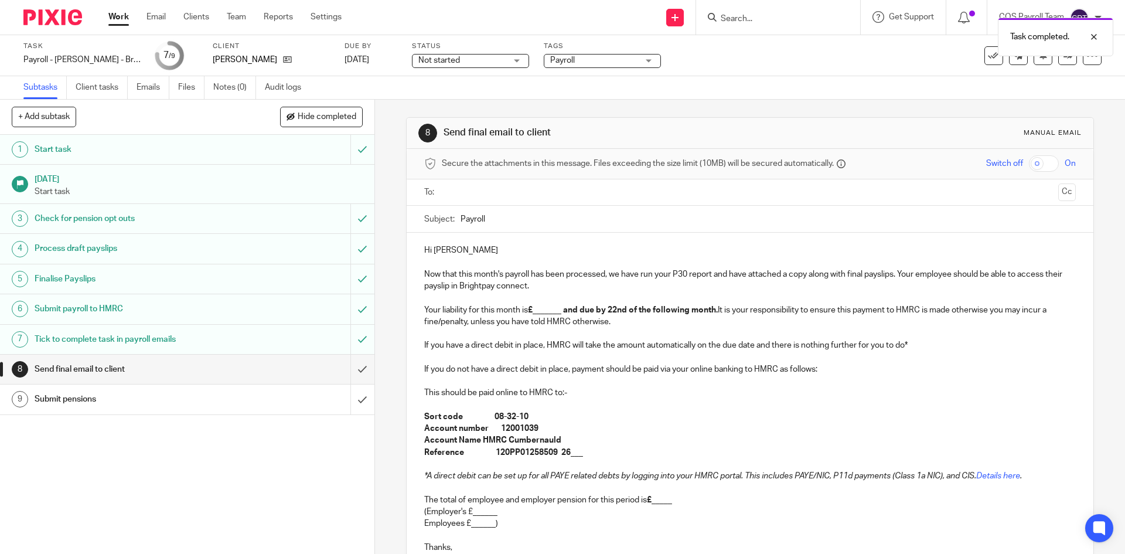
click at [267, 315] on div "Submit payroll to HMRC" at bounding box center [187, 309] width 304 height 18
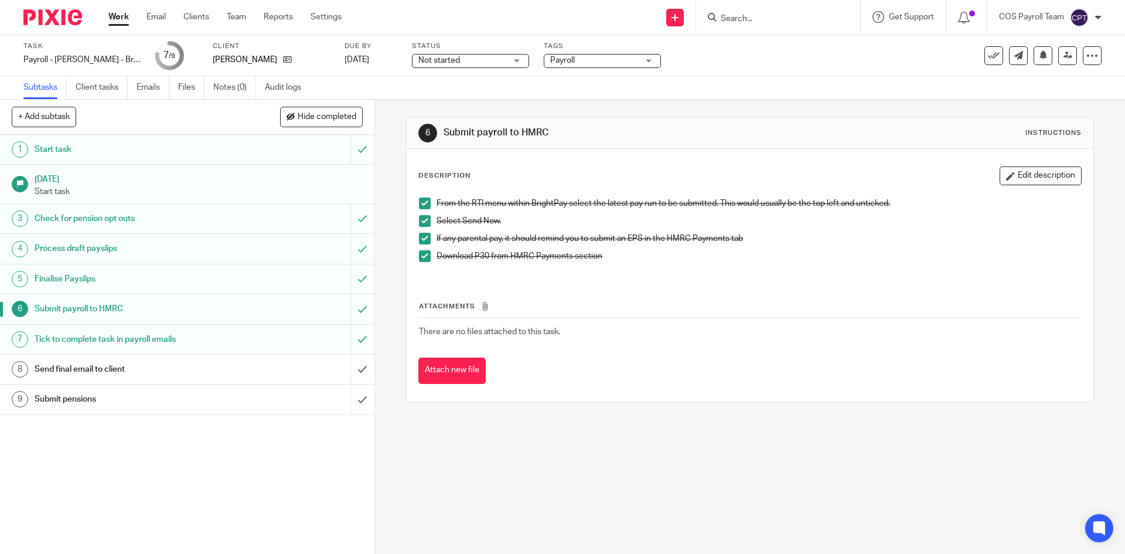
drag, startPoint x: 265, startPoint y: 365, endPoint x: 312, endPoint y: 371, distance: 47.3
click at [265, 365] on div "Send final email to client" at bounding box center [187, 369] width 304 height 18
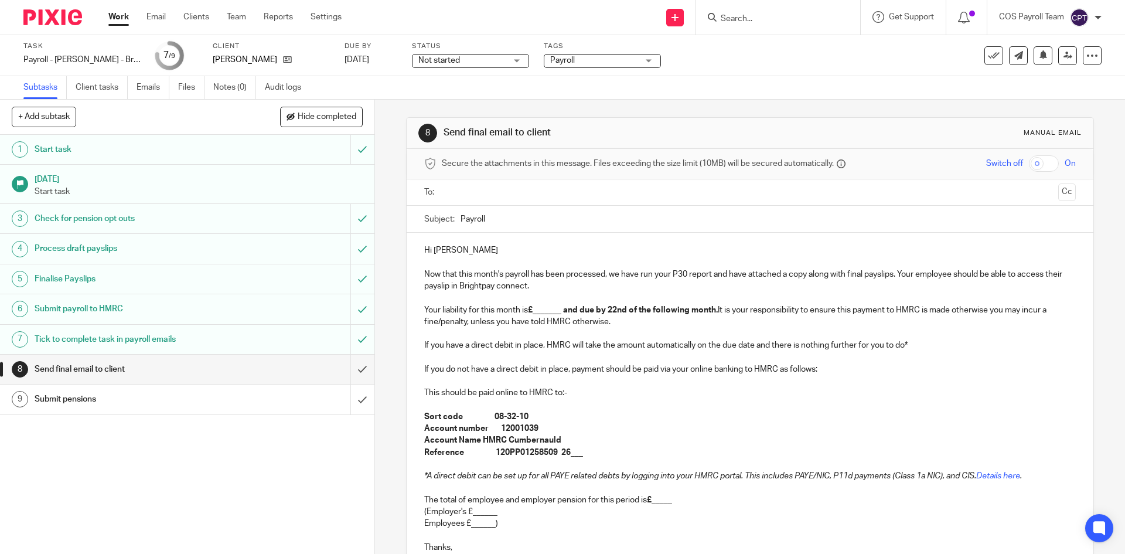
click at [469, 190] on input "text" at bounding box center [749, 192] width 607 height 13
drag, startPoint x: 533, startPoint y: 314, endPoint x: 560, endPoint y: 314, distance: 26.4
click at [560, 314] on strong "£_______ and due by 22nd of the following month." at bounding box center [623, 312] width 190 height 8
drag, startPoint x: 568, startPoint y: 457, endPoint x: 582, endPoint y: 455, distance: 13.6
click at [582, 455] on strong "Reference 120PP01258509 26___" at bounding box center [503, 455] width 159 height 8
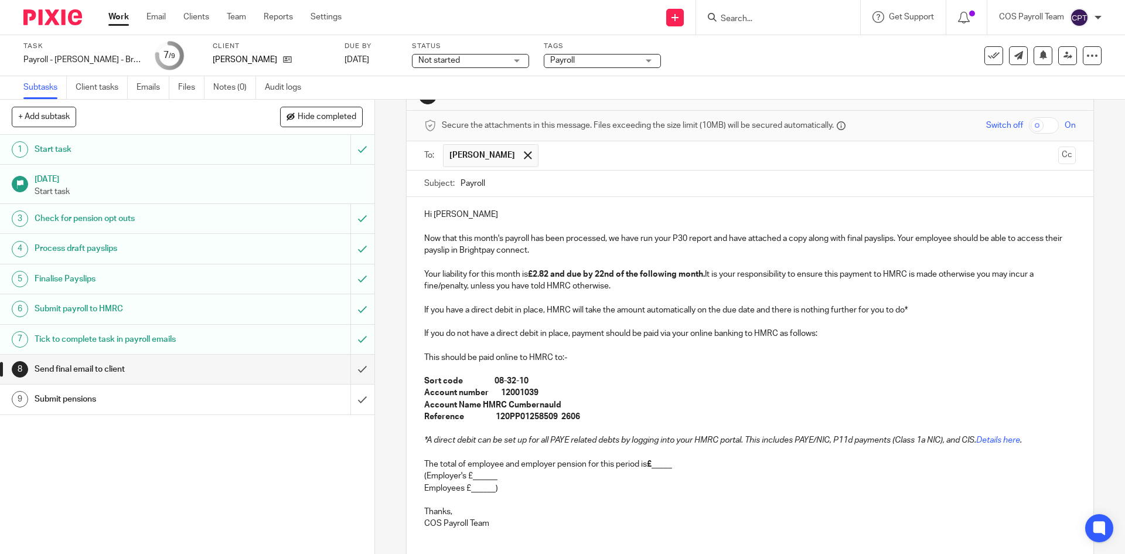
scroll to position [59, 0]
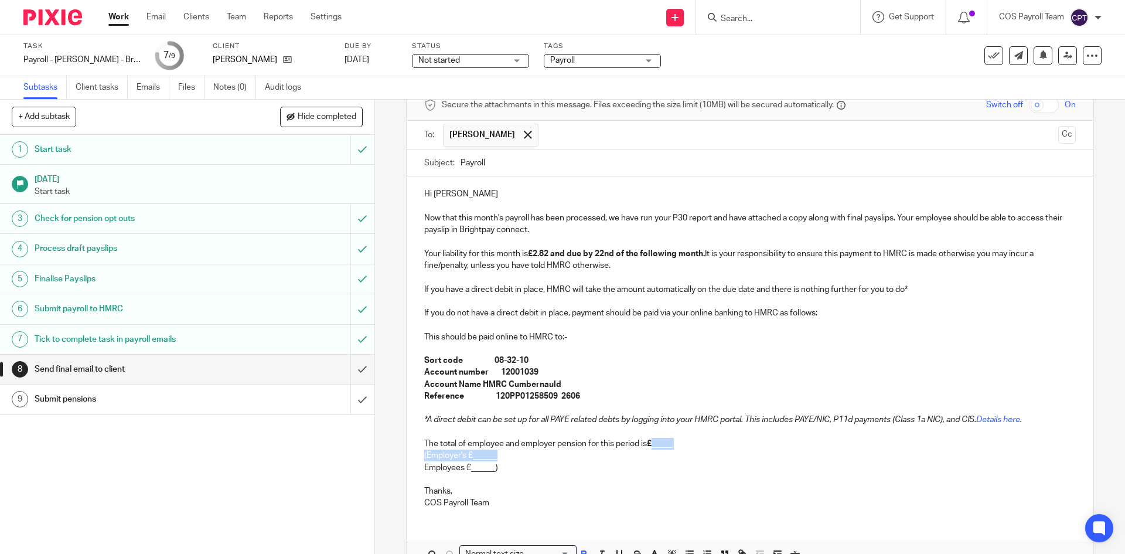
drag, startPoint x: 653, startPoint y: 448, endPoint x: 679, endPoint y: 451, distance: 25.4
click at [679, 451] on div "Hi Marilyn Now that this month's payroll has been processed, we have run your P…" at bounding box center [750, 346] width 686 height 341
click at [673, 454] on p "(Employer's £______" at bounding box center [749, 456] width 651 height 12
click at [703, 439] on p "The total of employee and employer pension for this period is £_____" at bounding box center [749, 444] width 651 height 12
drag, startPoint x: 654, startPoint y: 447, endPoint x: 675, endPoint y: 447, distance: 20.5
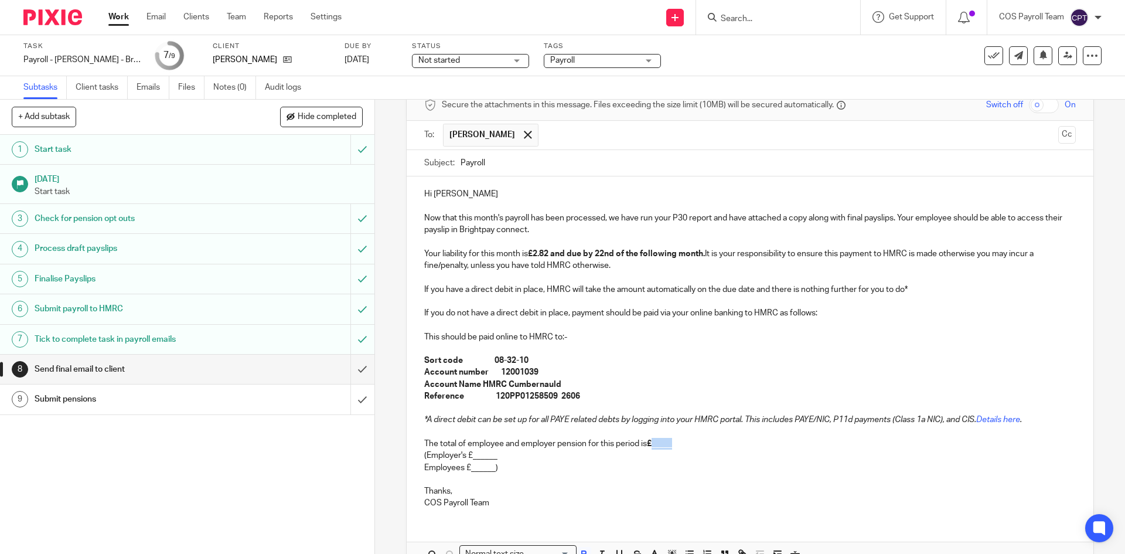
click at [675, 447] on p "The total of employee and employer pension for this period is £_____" at bounding box center [749, 444] width 651 height 12
click at [474, 458] on p "(Employer's £______" at bounding box center [749, 456] width 651 height 12
drag, startPoint x: 471, startPoint y: 458, endPoint x: 493, endPoint y: 457, distance: 21.7
click at [493, 457] on p "(Employer's £______" at bounding box center [749, 456] width 651 height 12
drag, startPoint x: 468, startPoint y: 471, endPoint x: 492, endPoint y: 469, distance: 24.1
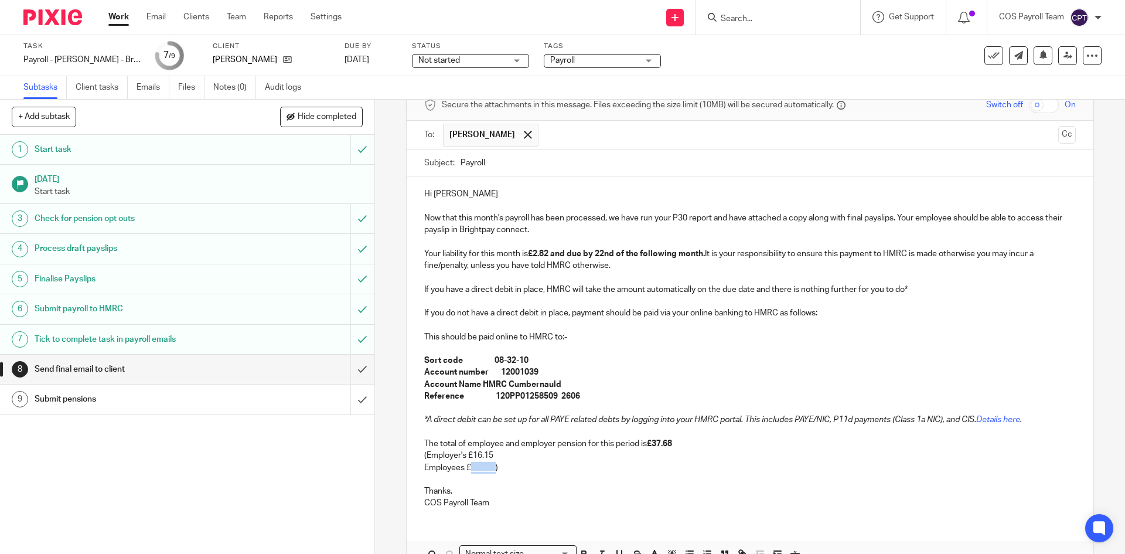
click at [492, 469] on p "Employees £______)" at bounding box center [749, 474] width 651 height 24
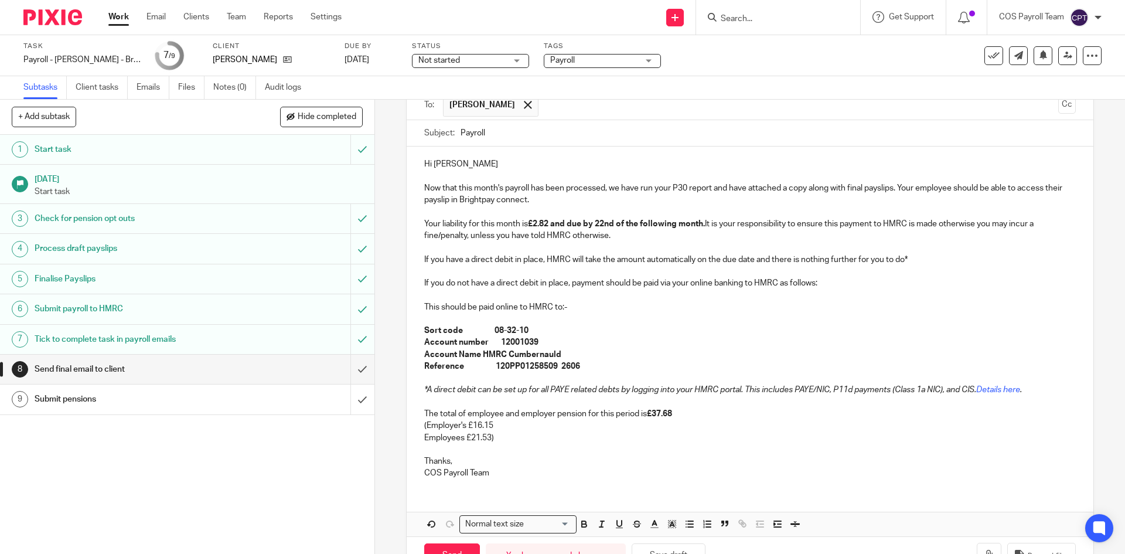
scroll to position [117, 0]
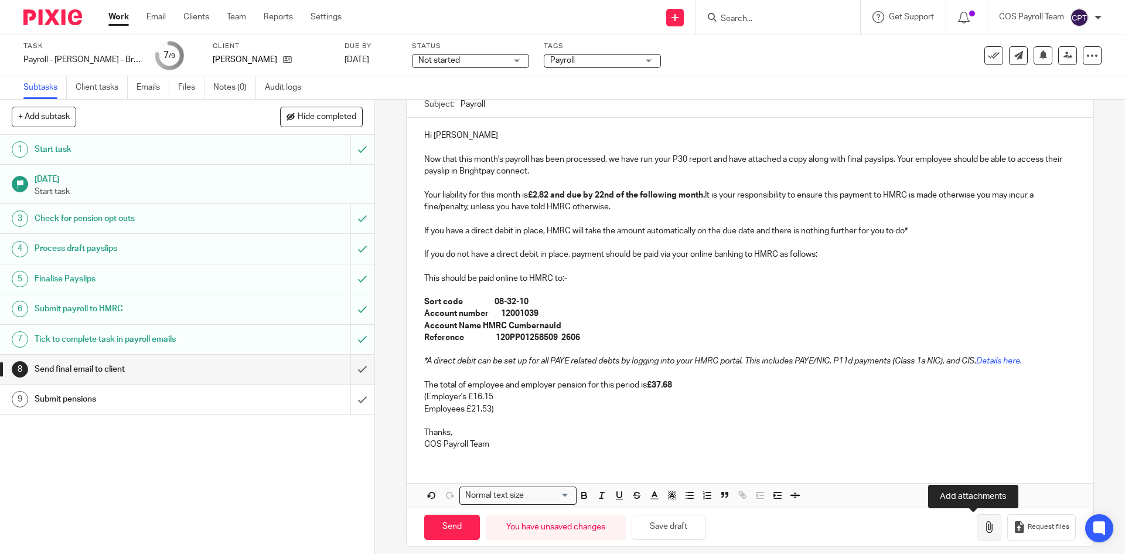
click at [983, 528] on icon "button" at bounding box center [989, 527] width 12 height 12
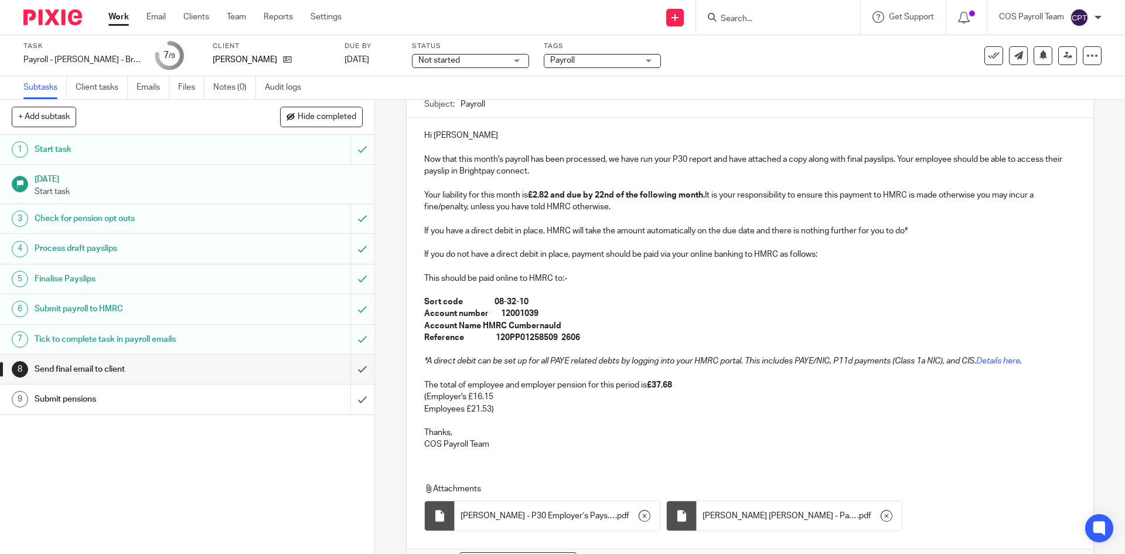
scroll to position [176, 0]
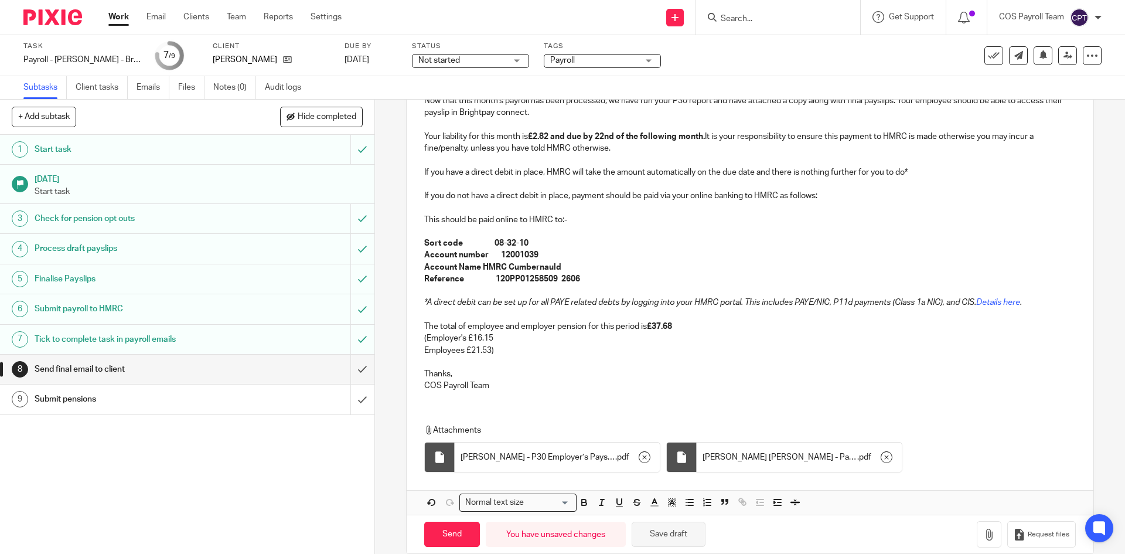
click at [672, 534] on button "Save draft" at bounding box center [669, 534] width 74 height 25
click at [451, 537] on input "Send" at bounding box center [452, 534] width 56 height 25
drag, startPoint x: 328, startPoint y: 21, endPoint x: 352, endPoint y: 51, distance: 38.4
click at [328, 21] on link "Settings" at bounding box center [326, 17] width 31 height 12
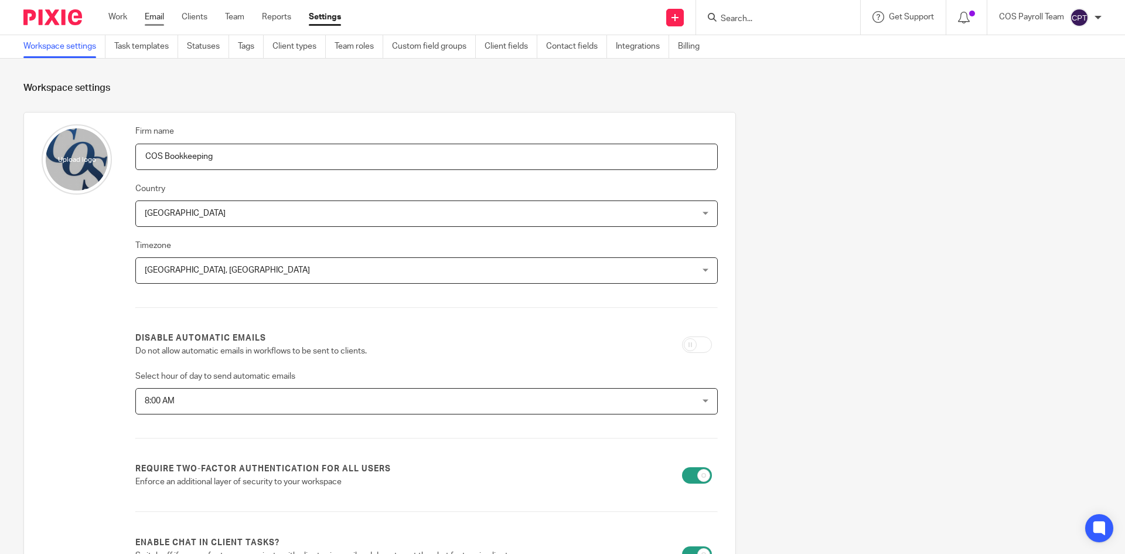
click at [156, 19] on link "Email" at bounding box center [154, 17] width 19 height 12
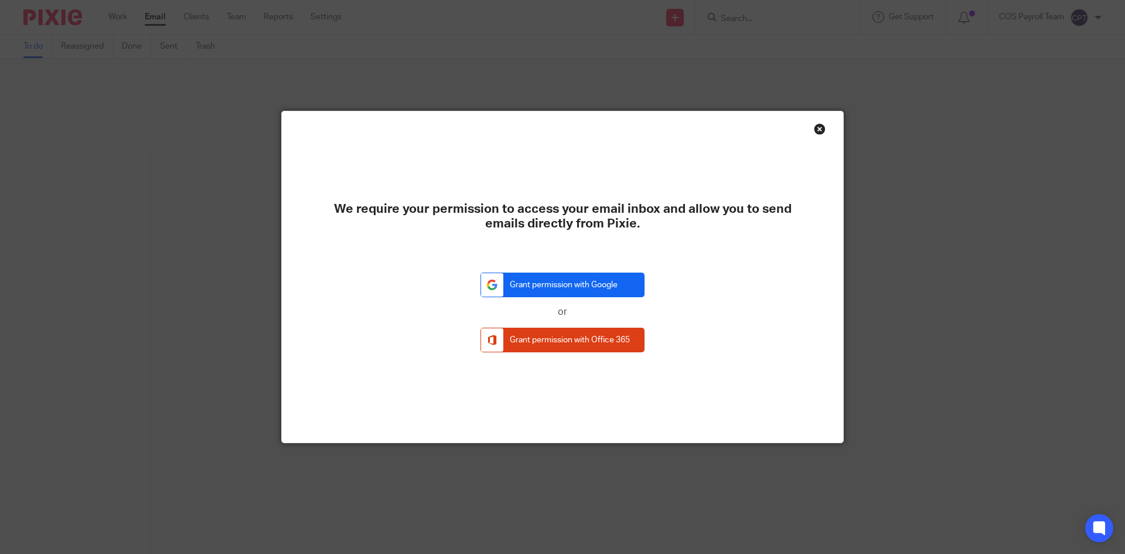
click at [574, 275] on link "Grant permission with Google" at bounding box center [563, 285] width 164 height 25
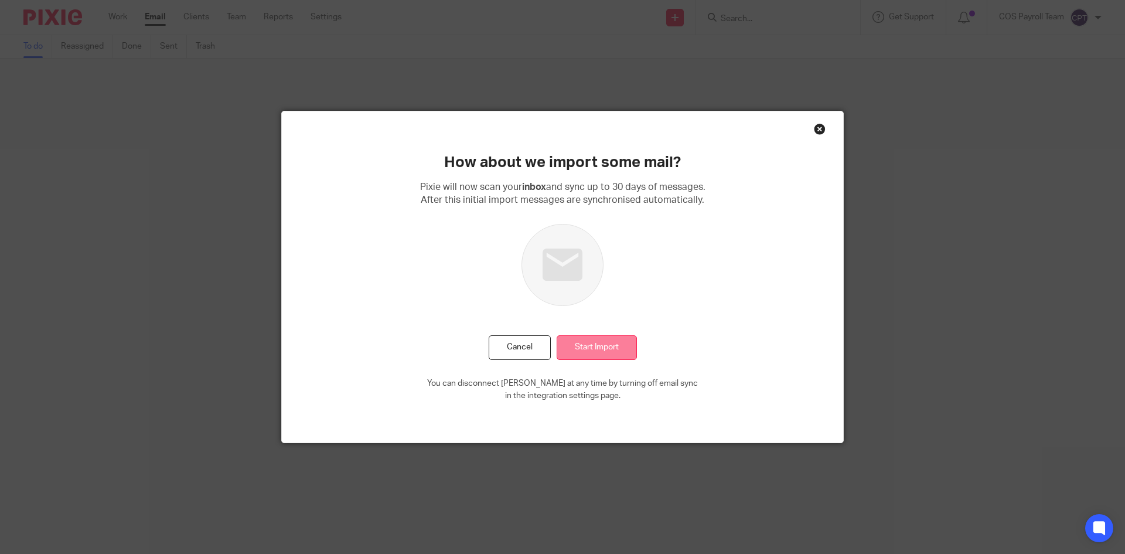
click at [615, 352] on input "Start Import" at bounding box center [597, 347] width 80 height 25
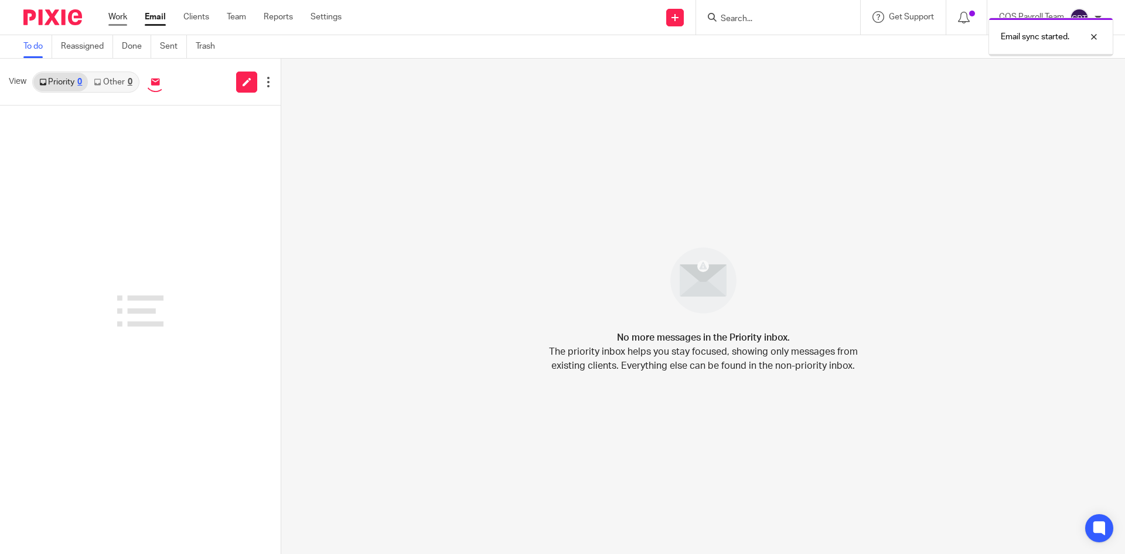
click at [117, 16] on link "Work" at bounding box center [117, 17] width 19 height 12
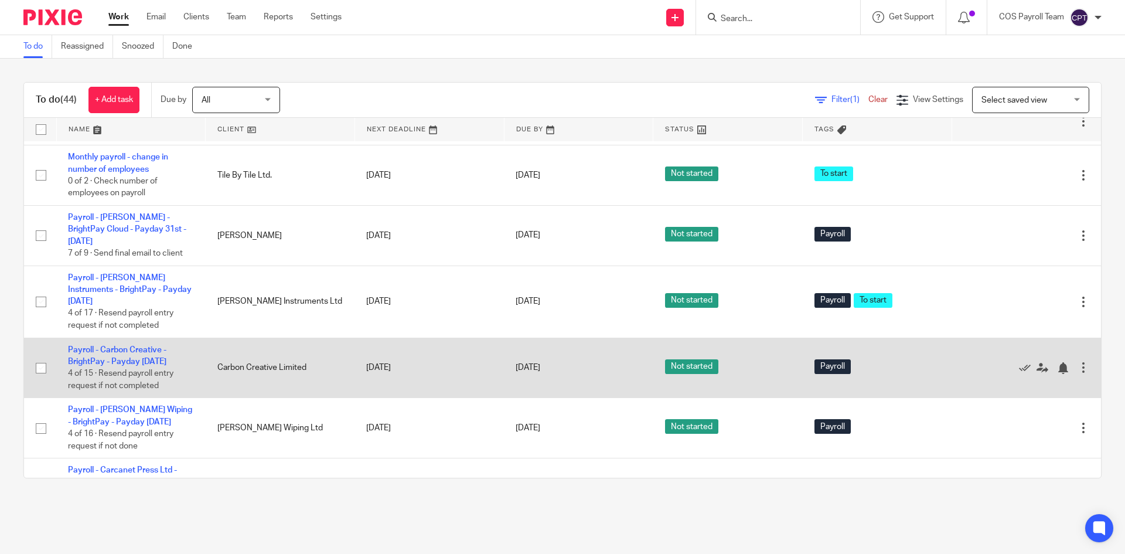
scroll to position [586, 0]
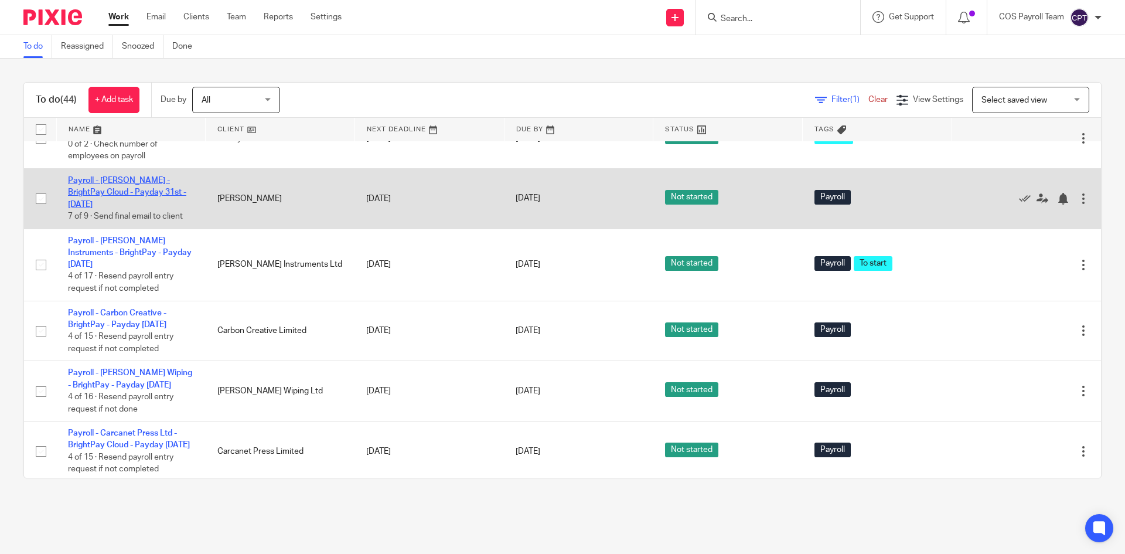
click at [119, 209] on link "Payroll - [PERSON_NAME] - BrightPay Cloud - Payday 31st - [DATE]" at bounding box center [127, 192] width 118 height 32
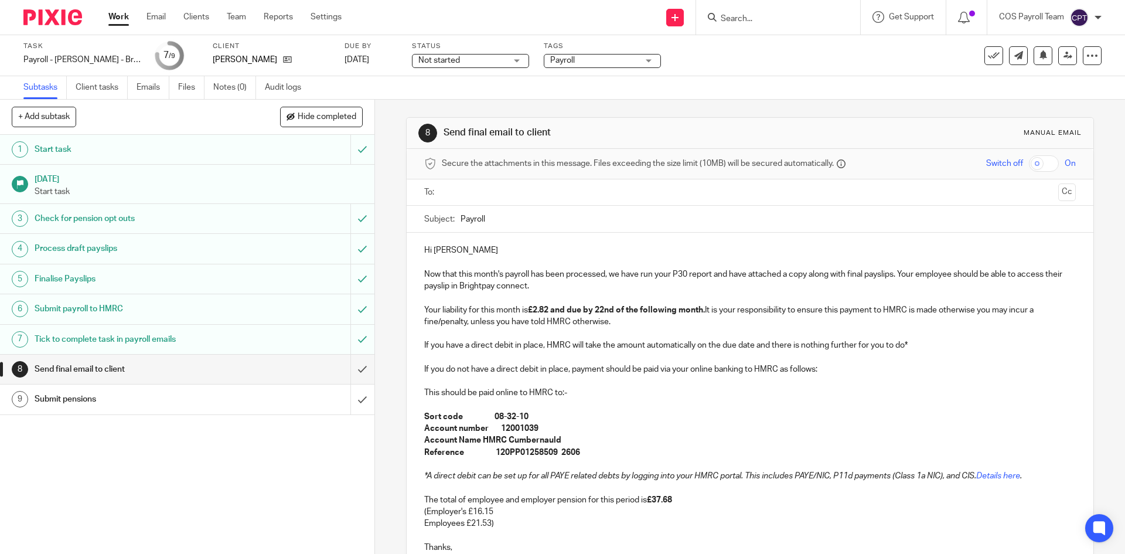
click at [477, 187] on input "text" at bounding box center [749, 192] width 607 height 13
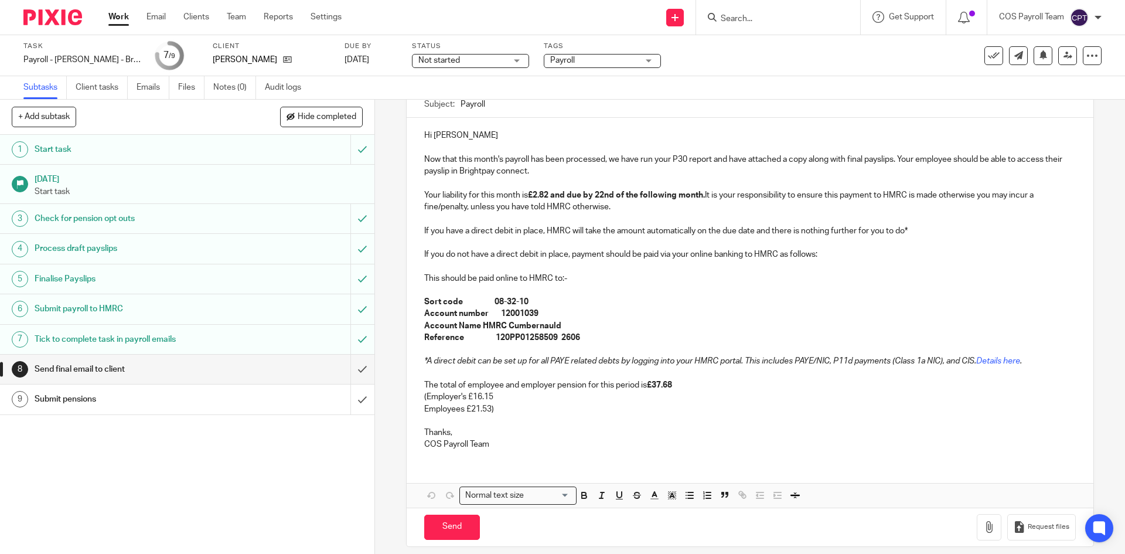
scroll to position [128, 0]
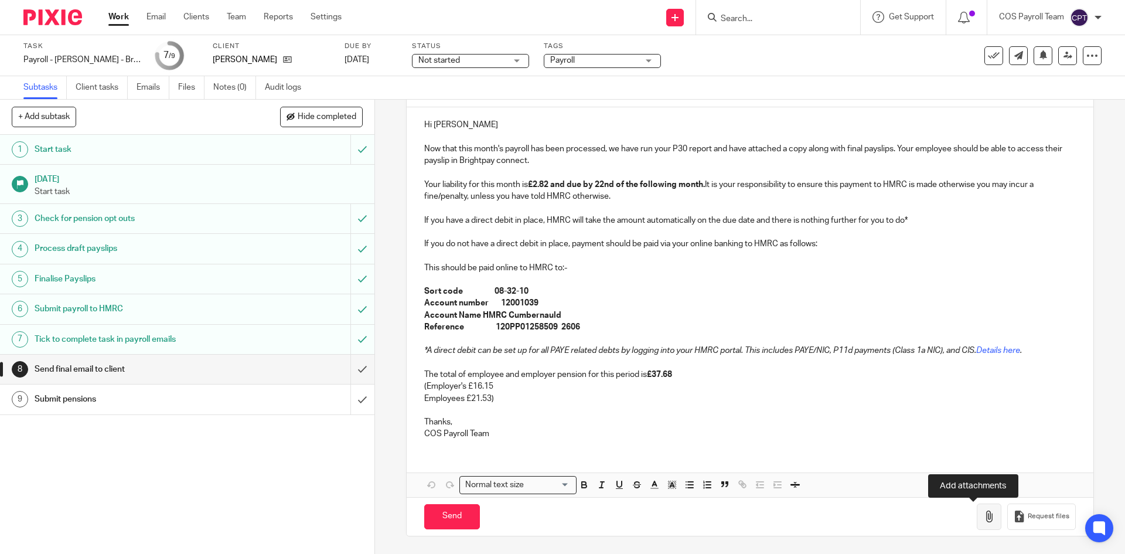
click at [983, 516] on icon "button" at bounding box center [989, 516] width 12 height 12
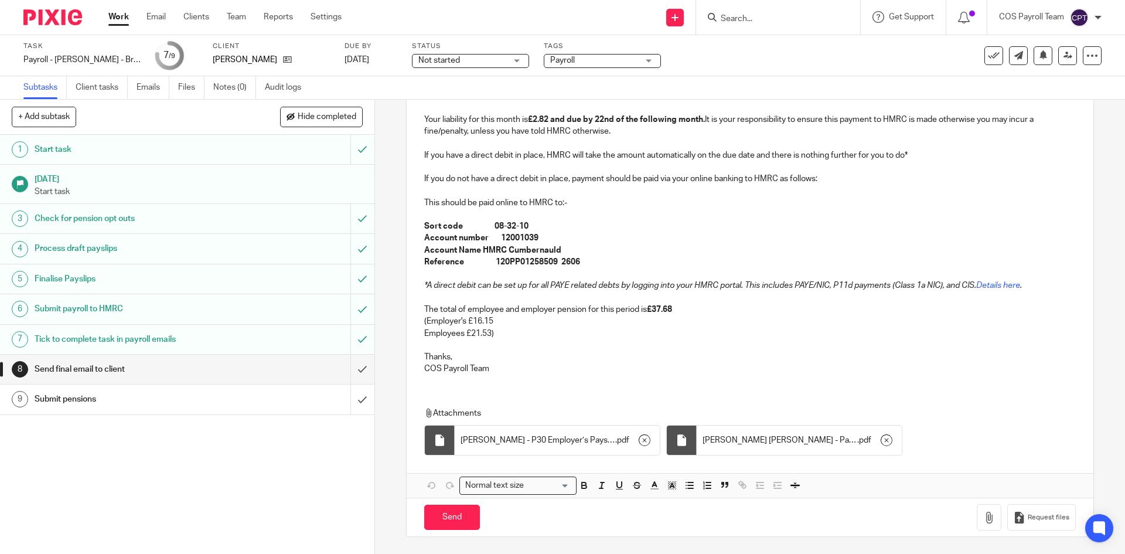
scroll to position [194, 0]
click at [445, 516] on input "Send" at bounding box center [452, 516] width 56 height 25
type input "Sent"
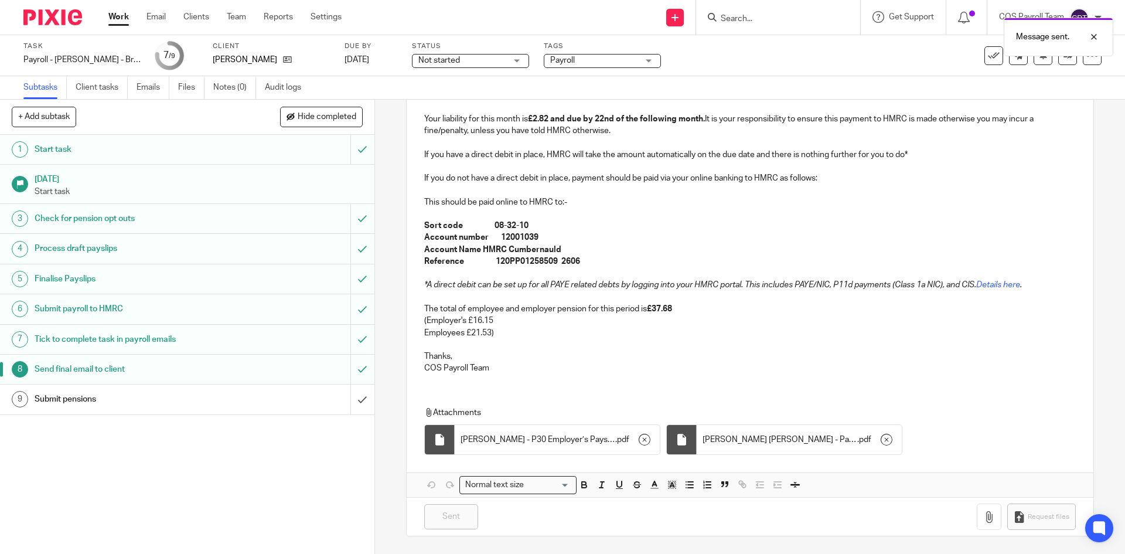
click at [253, 403] on div "Submit pensions" at bounding box center [187, 399] width 304 height 18
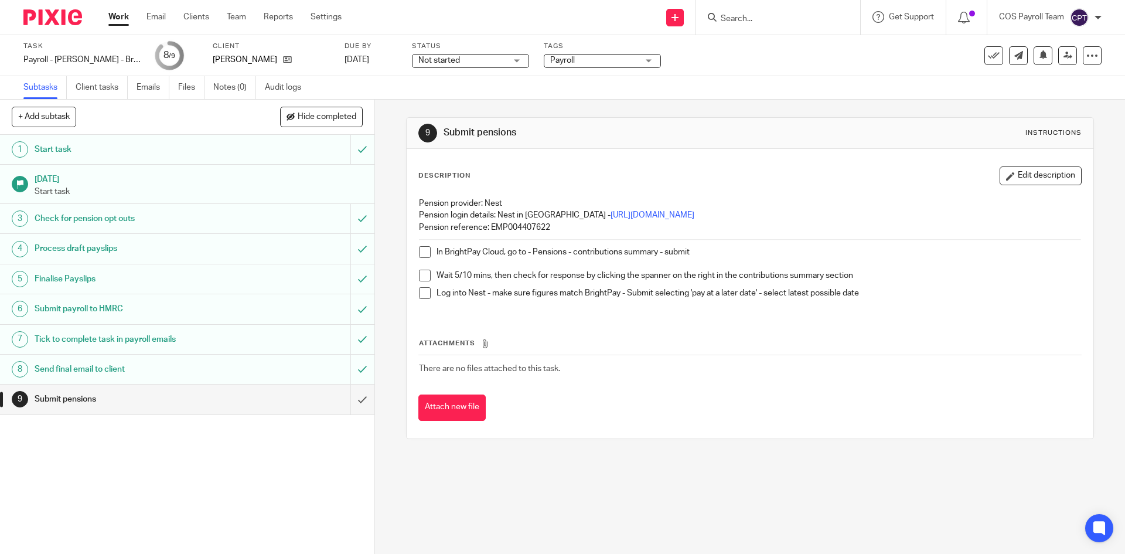
drag, startPoint x: 423, startPoint y: 253, endPoint x: 427, endPoint y: 271, distance: 18.5
click at [423, 254] on span at bounding box center [425, 252] width 12 height 12
click at [425, 274] on span at bounding box center [425, 276] width 12 height 12
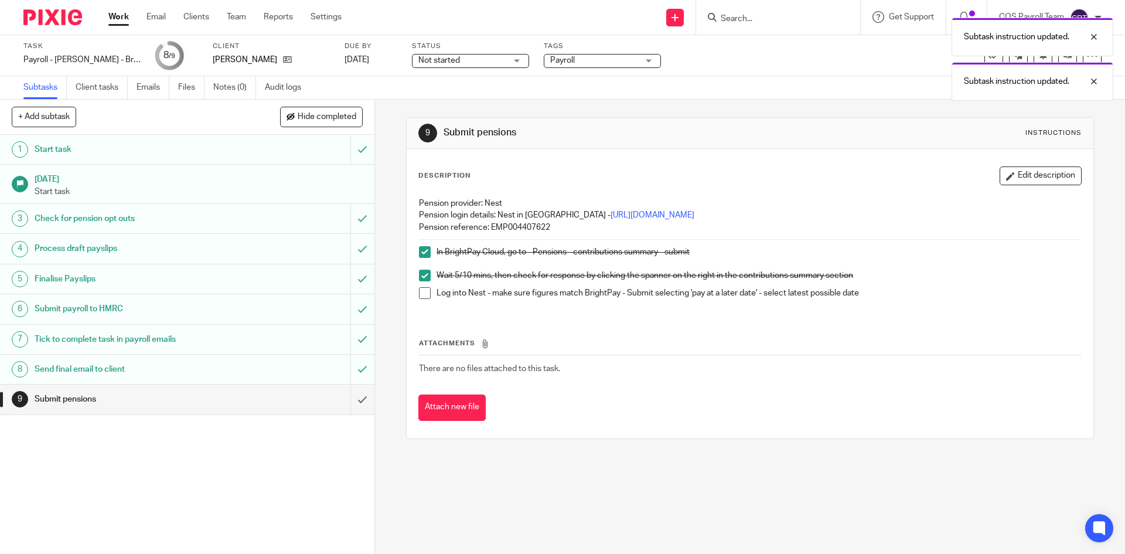
click at [420, 297] on span at bounding box center [425, 293] width 12 height 12
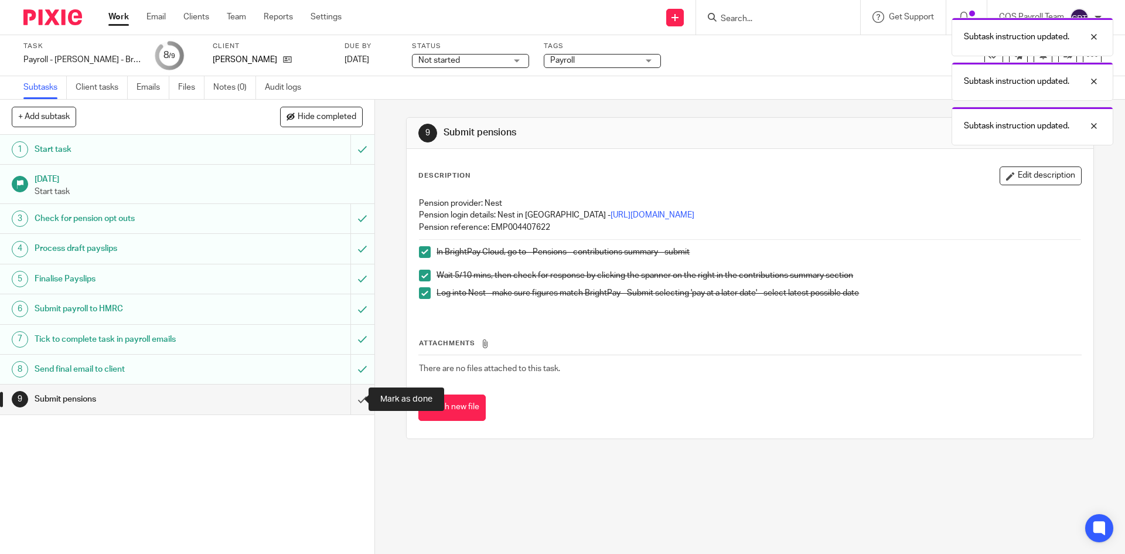
drag, startPoint x: 347, startPoint y: 401, endPoint x: 333, endPoint y: 389, distance: 18.3
click at [347, 400] on input "submit" at bounding box center [187, 398] width 375 height 29
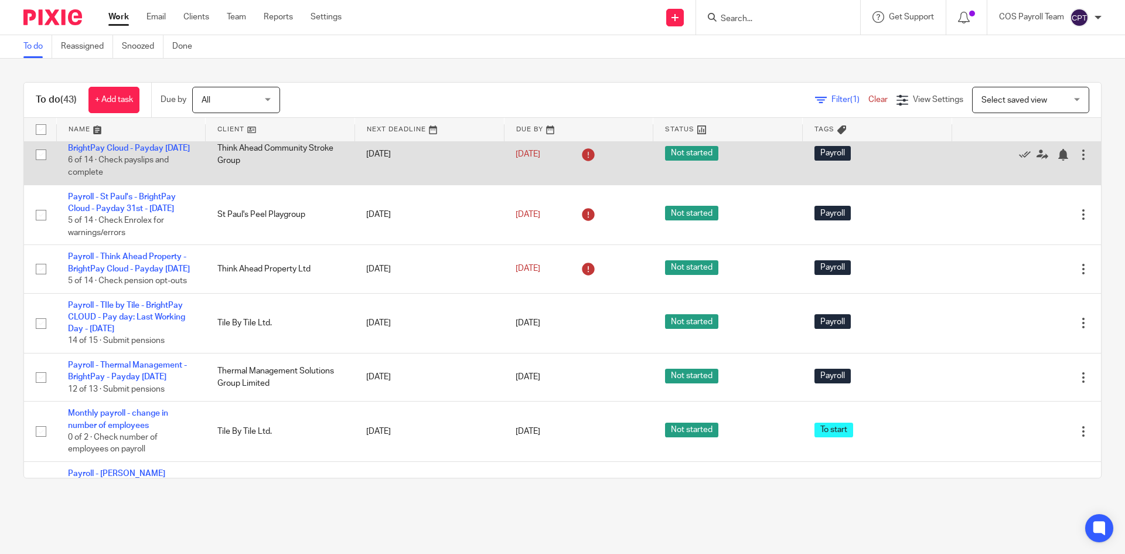
scroll to position [352, 0]
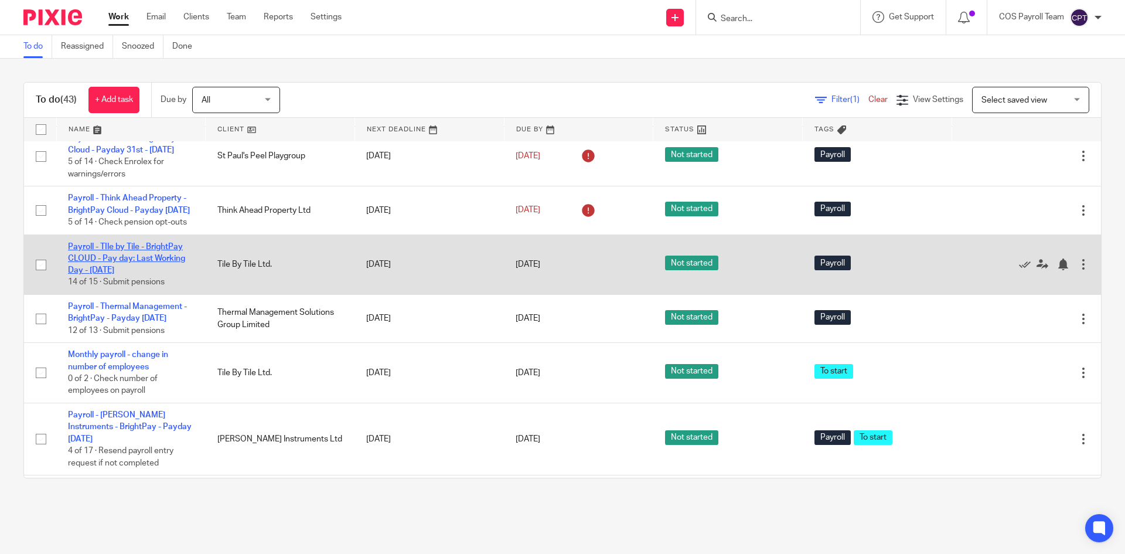
click at [133, 275] on link "Payroll - TIle by Tile - BrightPay CLOUD - Pay day: Last Working Day - [DATE]" at bounding box center [126, 259] width 117 height 32
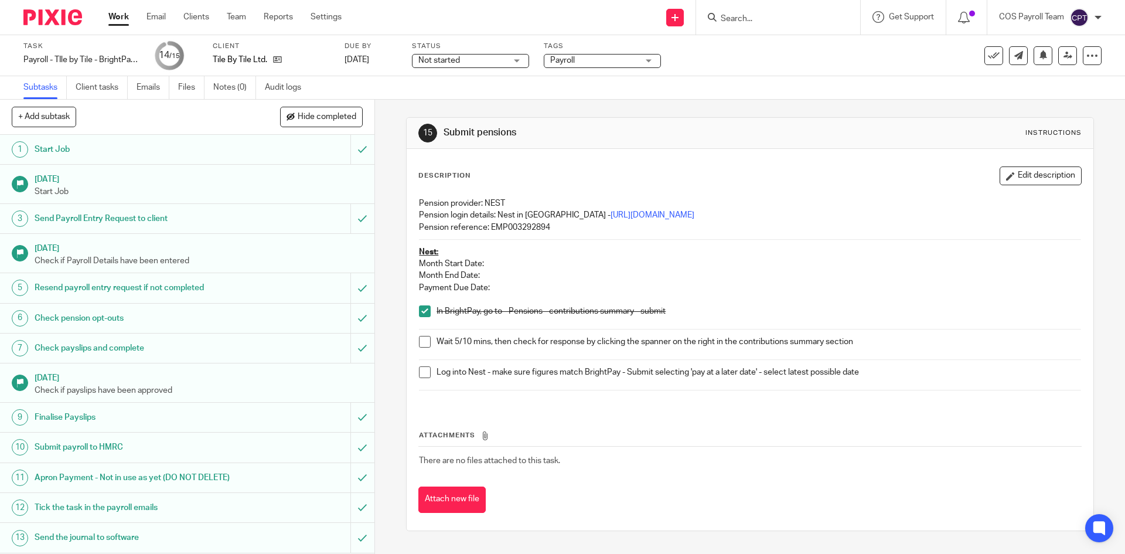
click at [422, 340] on span at bounding box center [425, 342] width 12 height 12
click at [424, 373] on span at bounding box center [425, 372] width 12 height 12
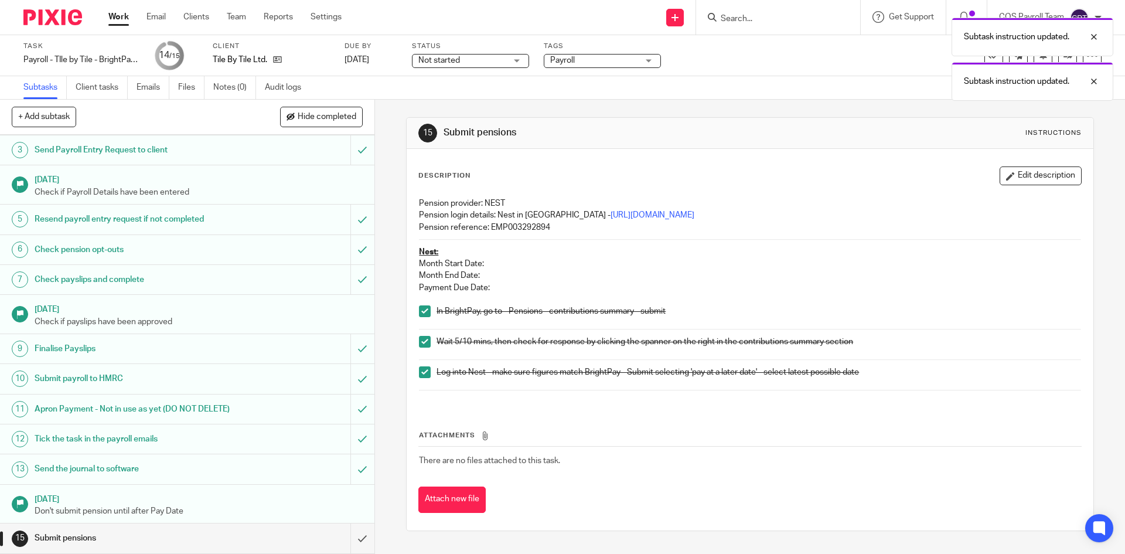
scroll to position [80, 0]
click at [350, 540] on input "submit" at bounding box center [187, 537] width 375 height 29
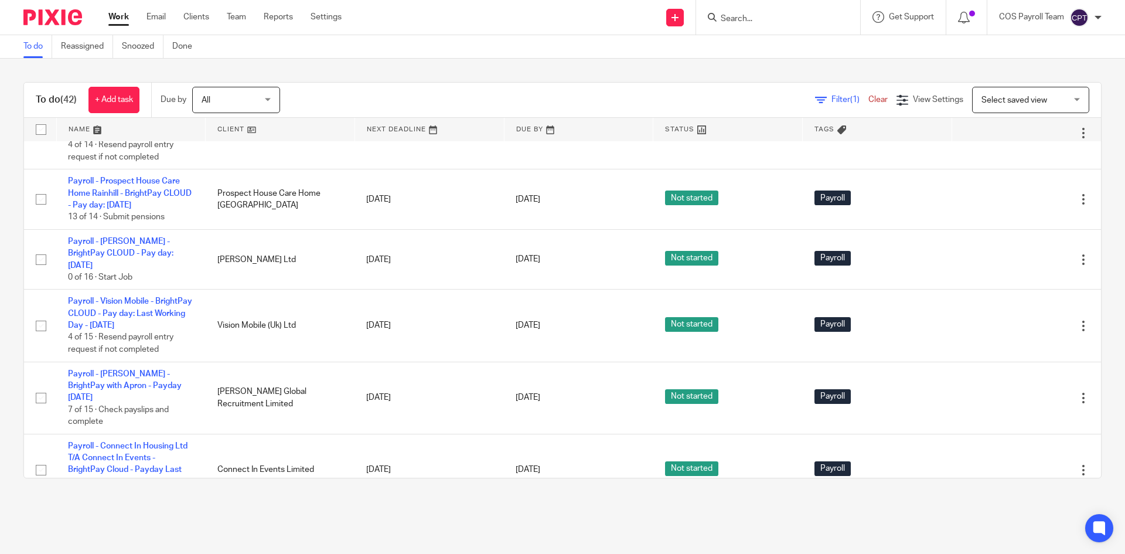
scroll to position [1582, 0]
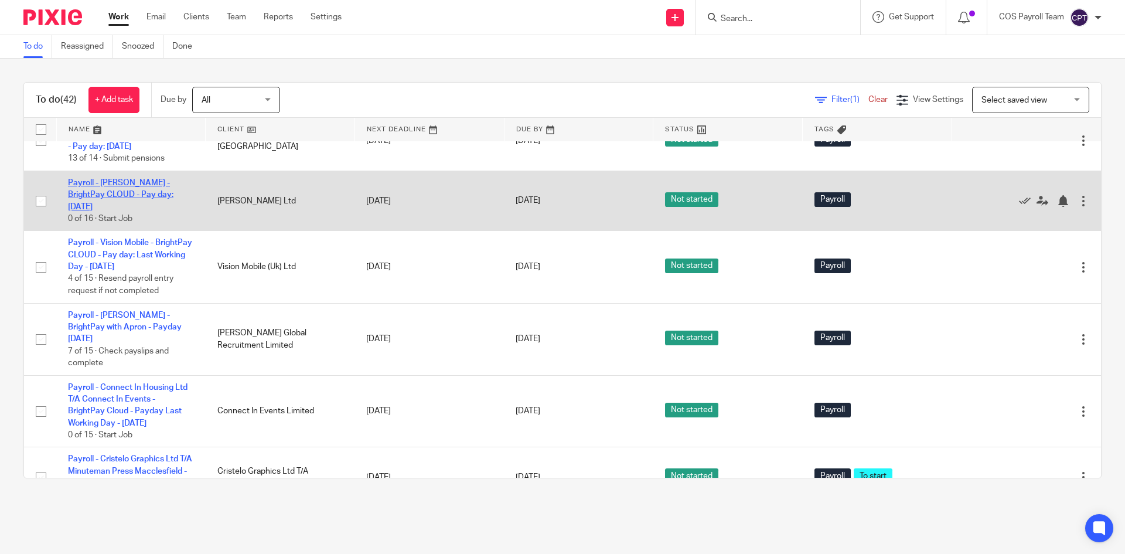
drag, startPoint x: 110, startPoint y: 377, endPoint x: 121, endPoint y: 381, distance: 11.3
click at [110, 211] on link "Payroll - [PERSON_NAME] - BrightPay CLOUD - Pay day: [DATE]" at bounding box center [120, 195] width 105 height 32
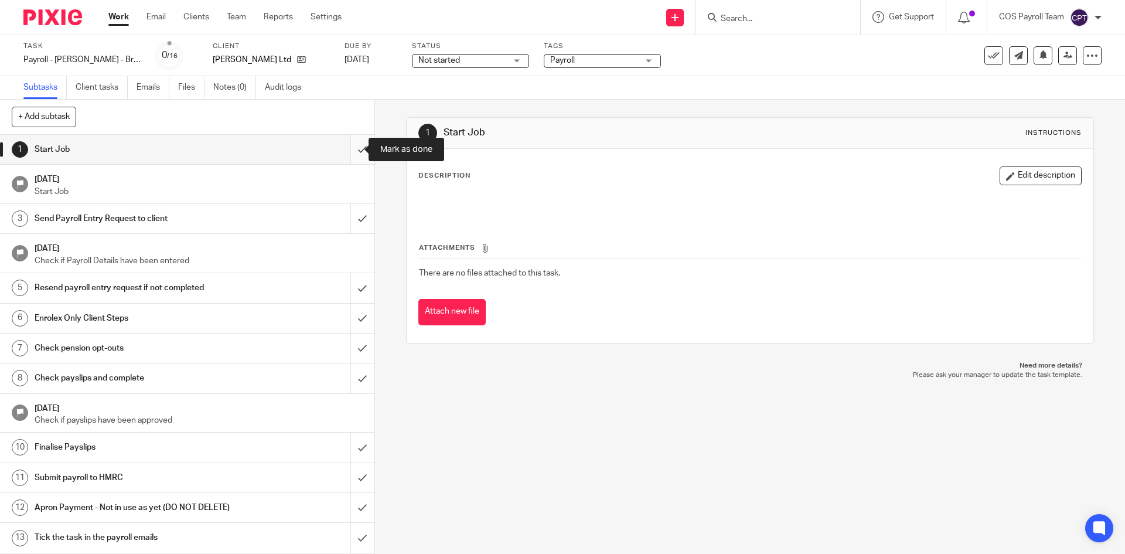
drag, startPoint x: 349, startPoint y: 147, endPoint x: 346, endPoint y: 154, distance: 7.9
click at [349, 147] on input "submit" at bounding box center [187, 149] width 375 height 29
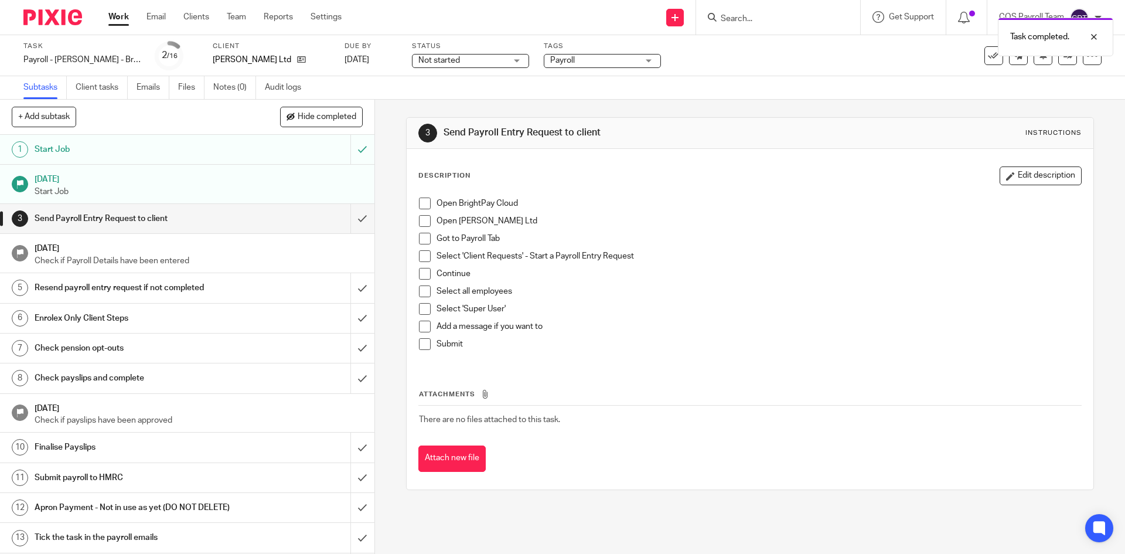
click at [425, 204] on span at bounding box center [425, 204] width 12 height 12
click at [423, 220] on span at bounding box center [425, 221] width 12 height 12
click at [423, 239] on span at bounding box center [425, 239] width 12 height 12
drag, startPoint x: 421, startPoint y: 256, endPoint x: 424, endPoint y: 268, distance: 12.7
click at [421, 256] on span at bounding box center [425, 256] width 12 height 12
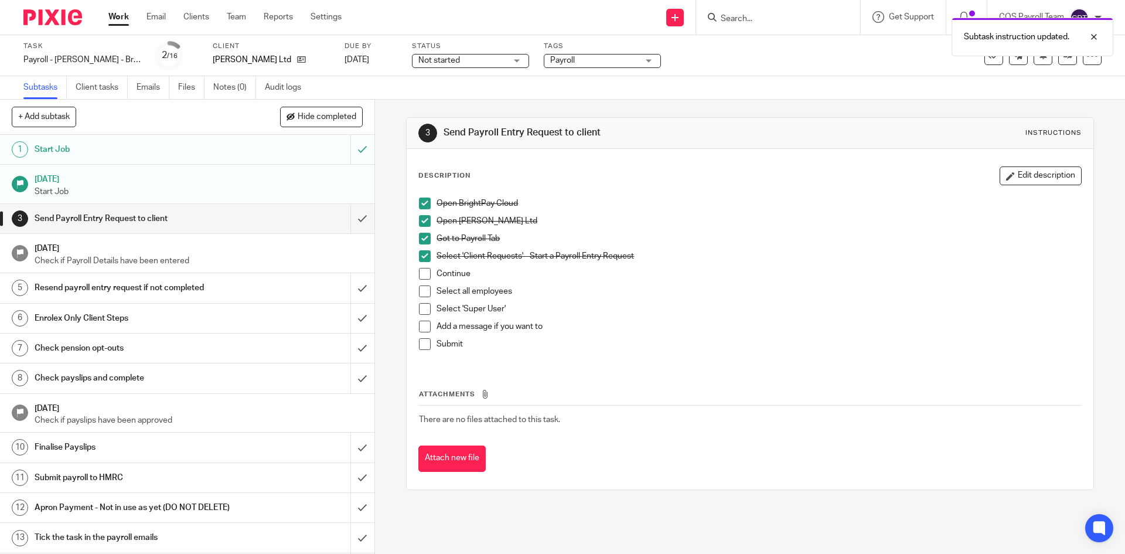
click at [424, 274] on span at bounding box center [425, 274] width 12 height 12
drag, startPoint x: 421, startPoint y: 292, endPoint x: 423, endPoint y: 301, distance: 9.0
click at [422, 291] on span at bounding box center [425, 291] width 12 height 12
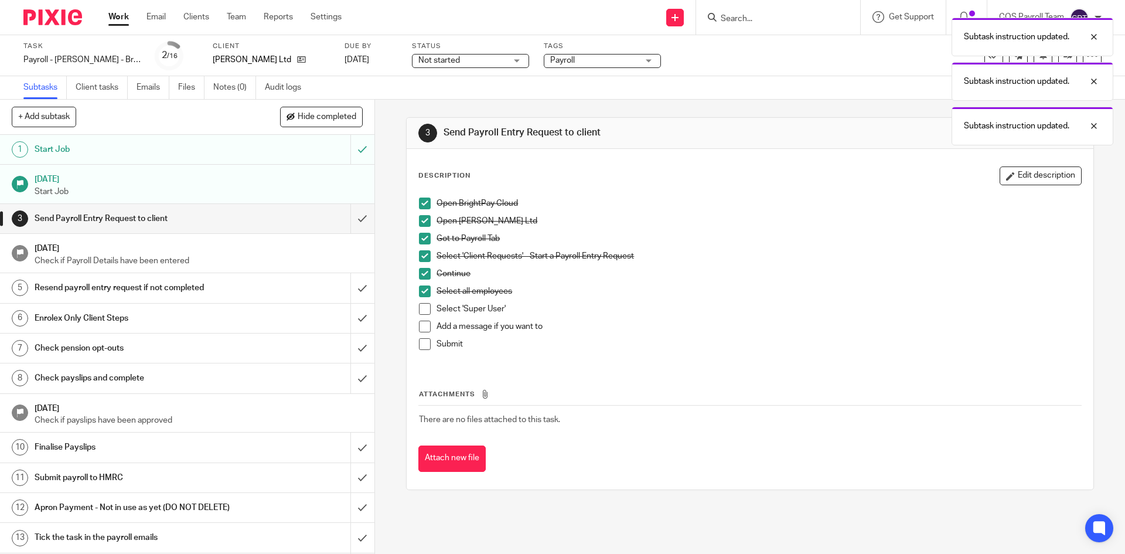
click at [423, 309] on span at bounding box center [425, 309] width 12 height 12
click at [421, 328] on span at bounding box center [425, 327] width 12 height 12
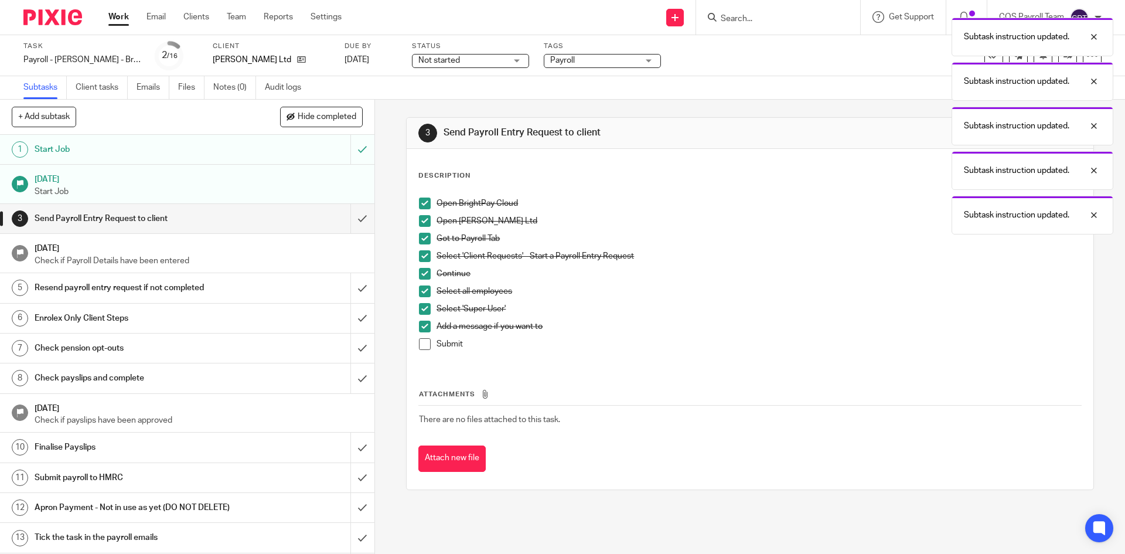
click at [423, 344] on span at bounding box center [425, 344] width 12 height 12
click at [349, 219] on input "submit" at bounding box center [187, 218] width 375 height 29
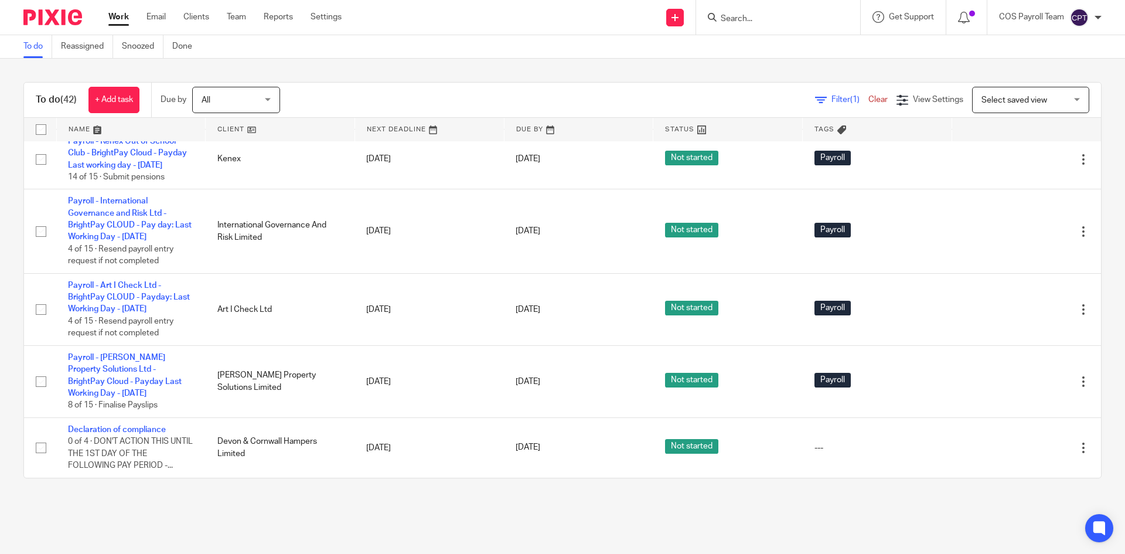
scroll to position [2679, 0]
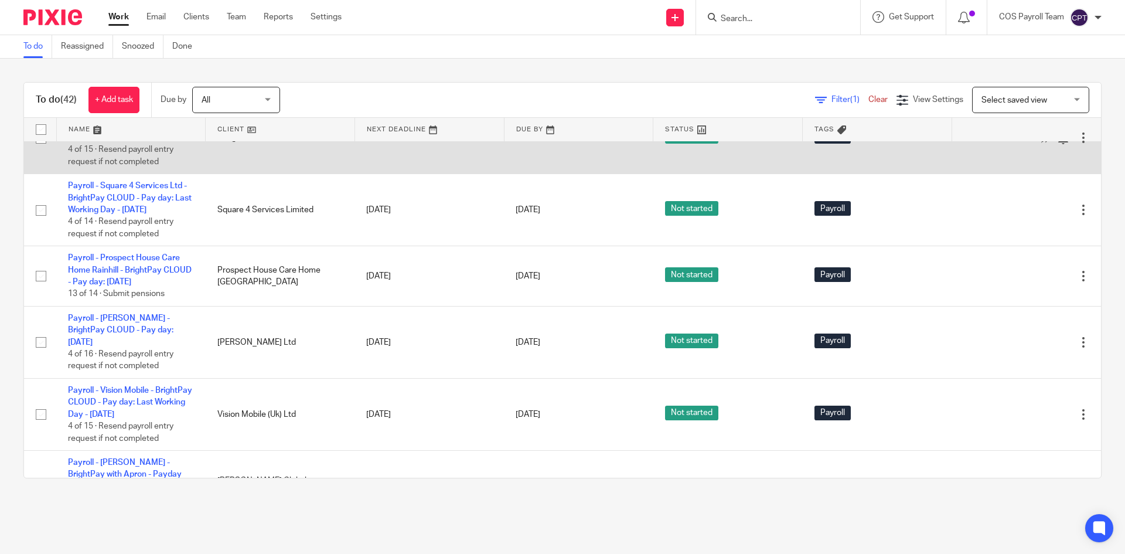
scroll to position [1465, 0]
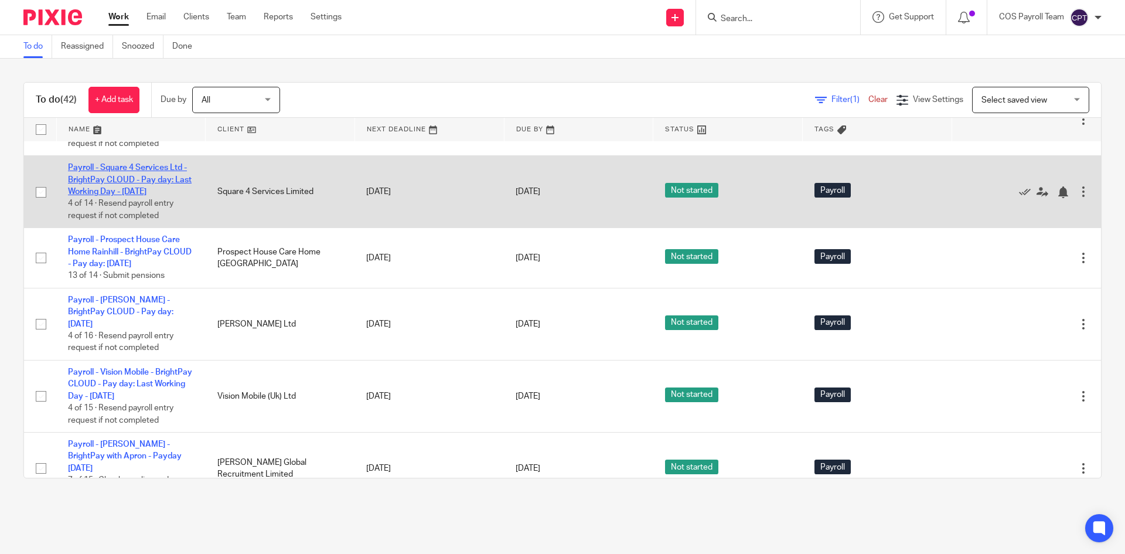
click at [130, 196] on link "Payroll - Square 4 Services Ltd - BrightPay CLOUD - Pay day: Last Working Day -…" at bounding box center [130, 180] width 124 height 32
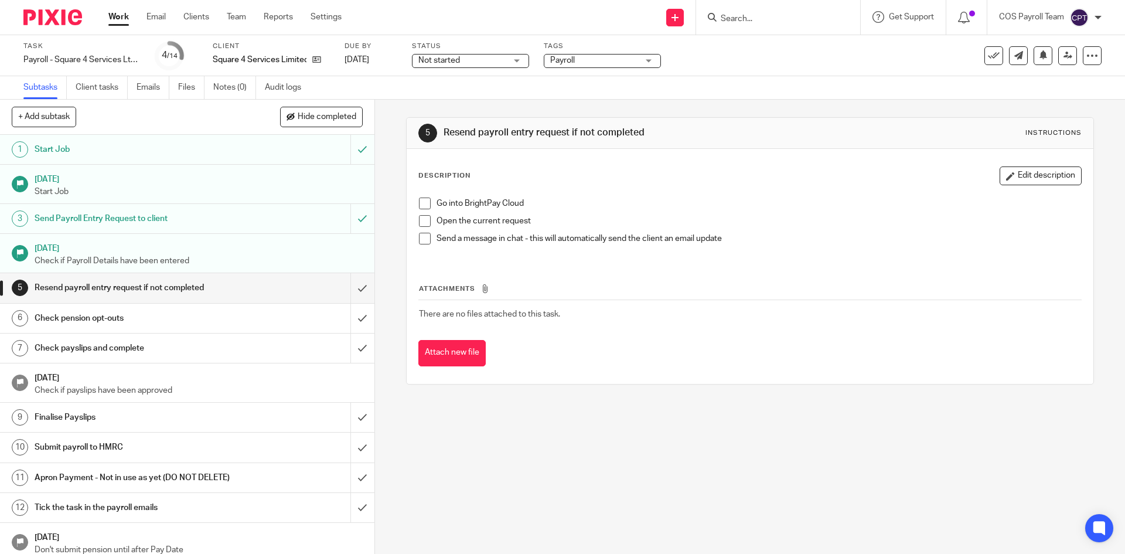
click at [237, 216] on div "Send Payroll Entry Request to client" at bounding box center [187, 219] width 304 height 18
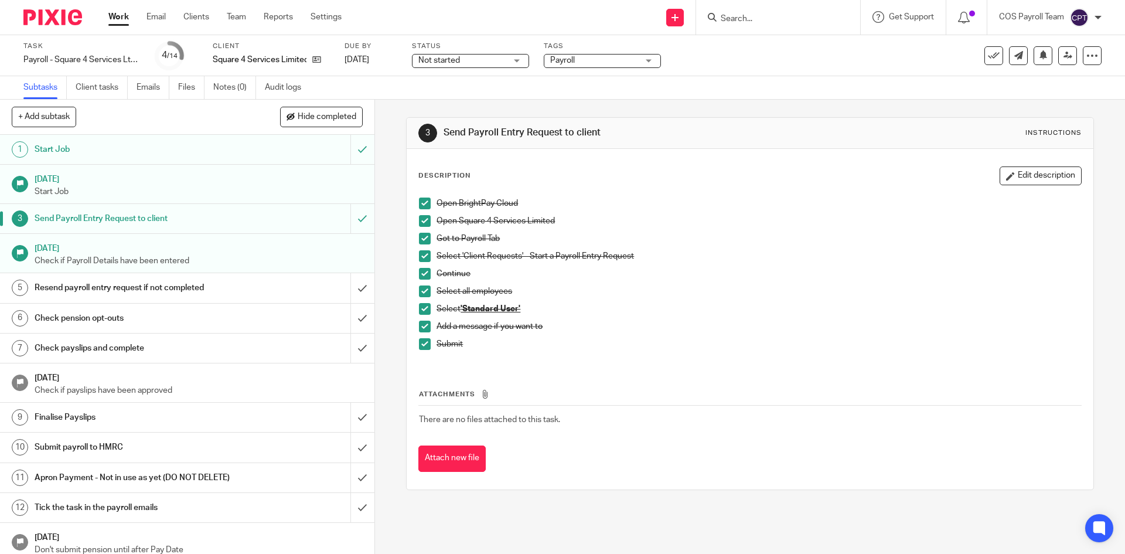
click at [124, 22] on link "Work" at bounding box center [118, 17] width 21 height 12
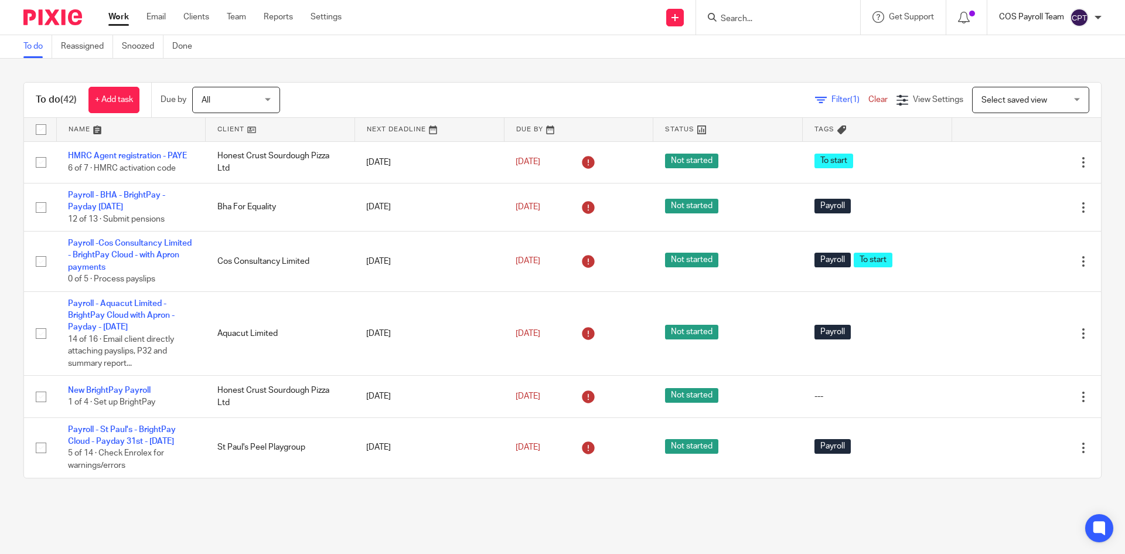
click at [1032, 16] on p "COS Payroll Team" at bounding box center [1031, 17] width 65 height 12
drag, startPoint x: 1040, startPoint y: 80, endPoint x: 909, endPoint y: 50, distance: 134.1
click at [1040, 80] on span "Logout" at bounding box center [1047, 81] width 26 height 8
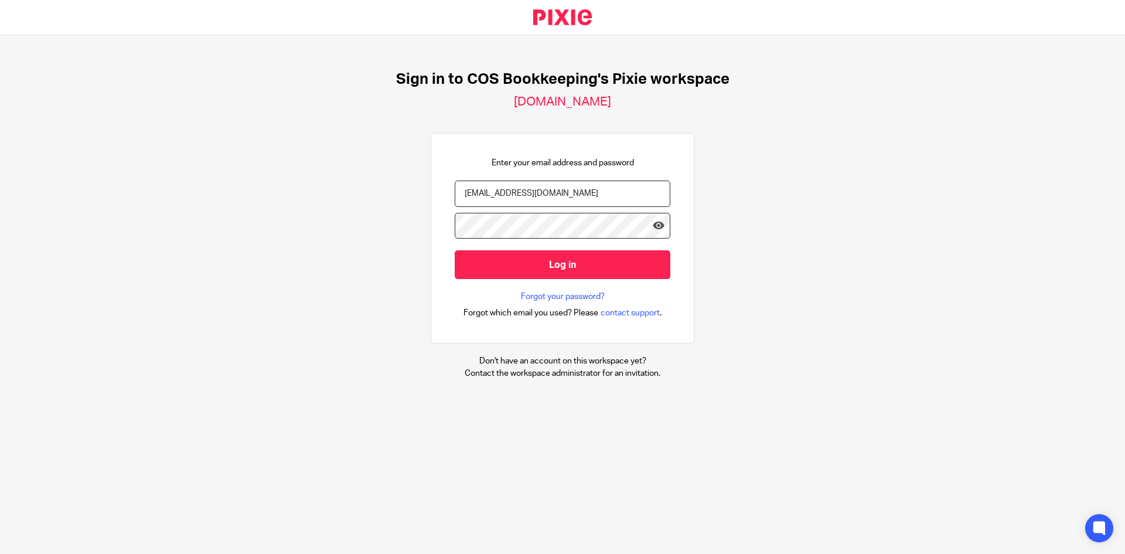
click at [506, 198] on input "[EMAIL_ADDRESS][DOMAIN_NAME]" at bounding box center [563, 194] width 216 height 26
click at [571, 199] on input "[EMAIL_ADDRESS][DOMAIN_NAME]" at bounding box center [563, 194] width 216 height 26
type input "[PERSON_NAME][EMAIL_ADDRESS][PERSON_NAME][DOMAIN_NAME]"
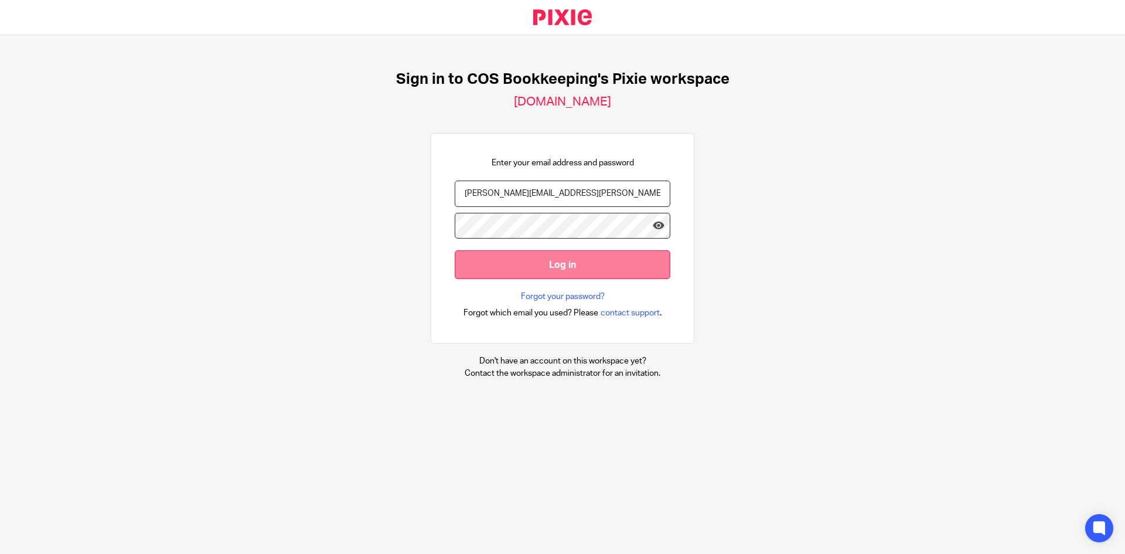
click at [522, 265] on input "Log in" at bounding box center [563, 264] width 216 height 29
